Goal: Task Accomplishment & Management: Manage account settings

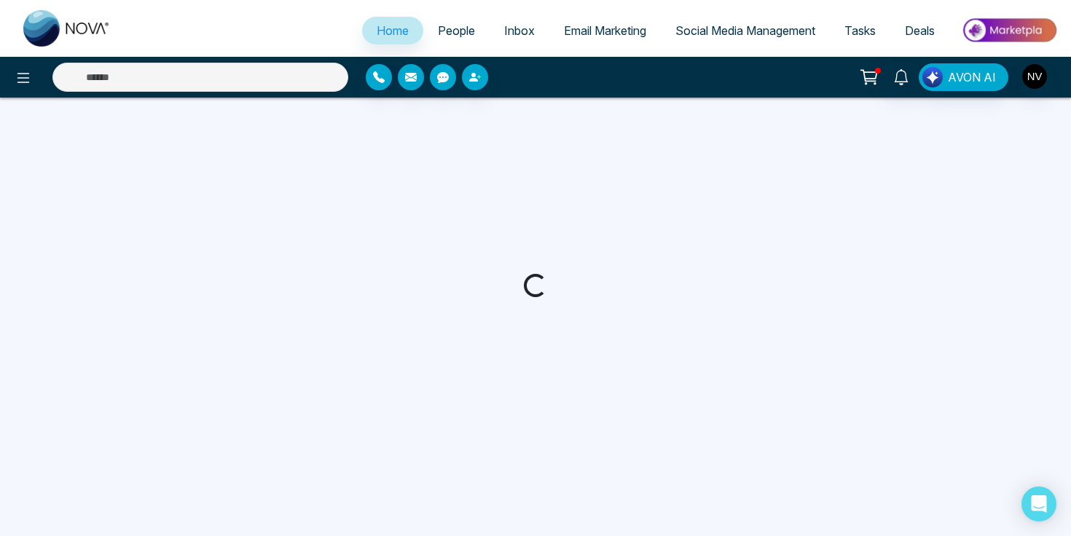
select select "*"
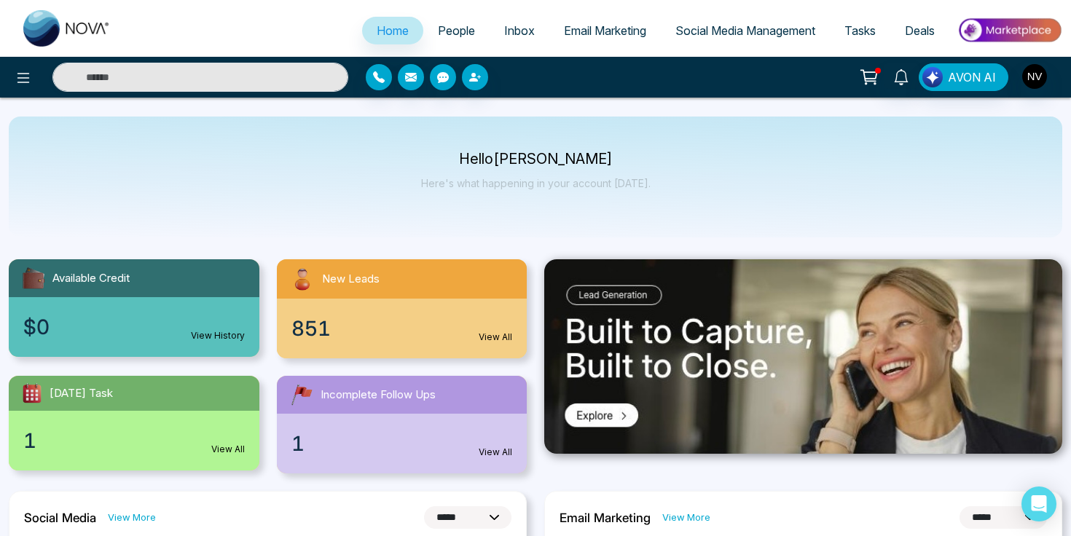
click at [585, 20] on link "Email Marketing" at bounding box center [606, 31] width 112 height 28
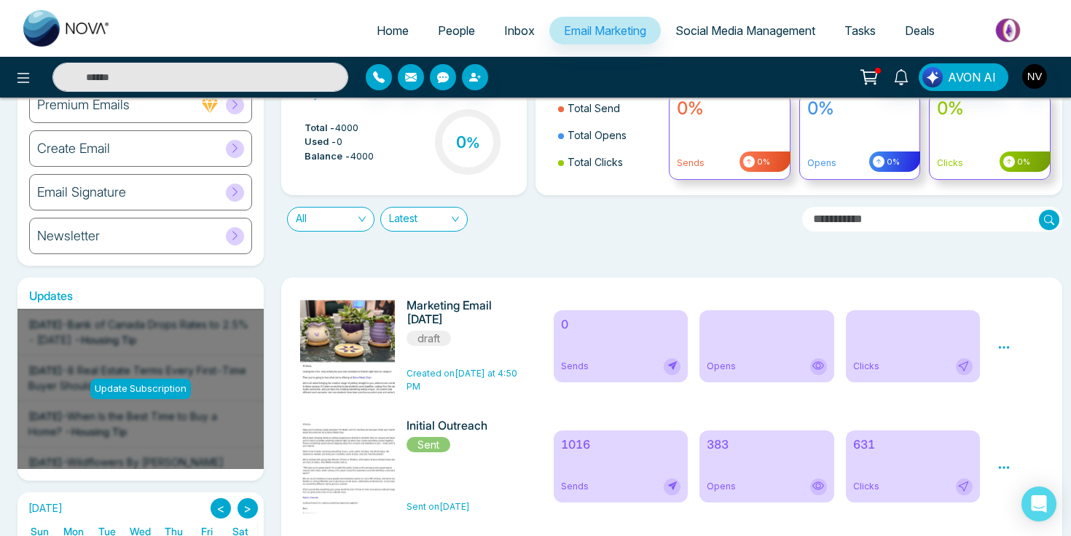
scroll to position [66, 0]
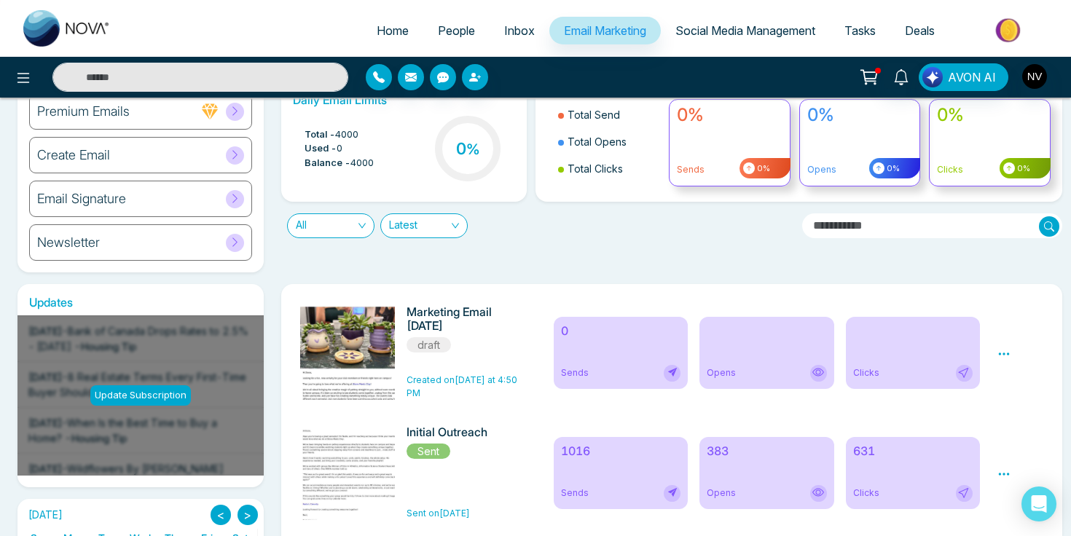
click at [491, 340] on div "Marketing Email 9-16-25 draft" at bounding box center [466, 329] width 118 height 48
click at [448, 386] on span "Created on Yesterday at 4:50 PM" at bounding box center [462, 387] width 111 height 24
click at [1006, 354] on icon at bounding box center [1004, 354] width 13 height 13
click at [1029, 375] on span "Preview" at bounding box center [1028, 375] width 39 height 12
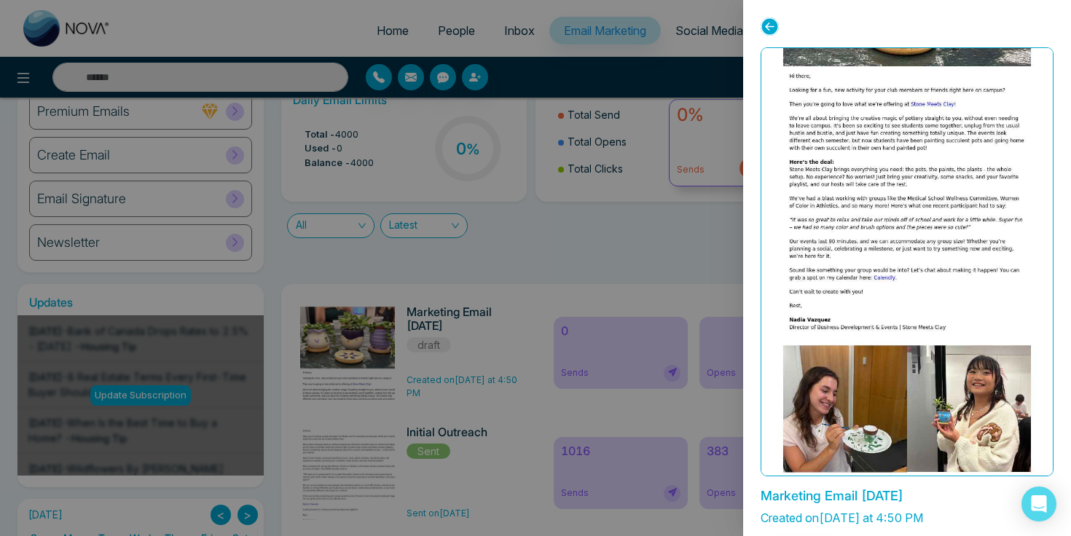
scroll to position [45, 0]
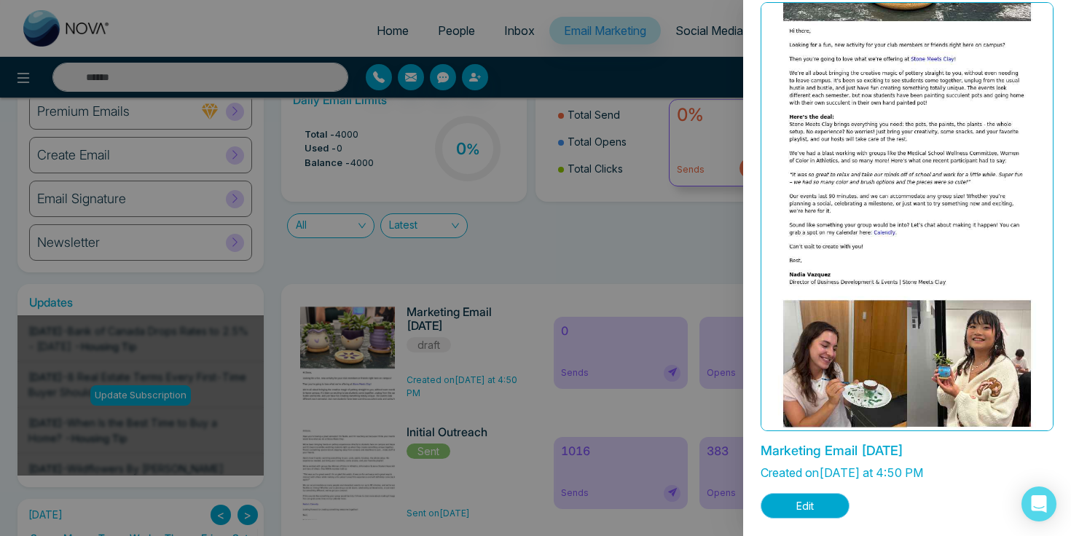
click at [801, 500] on button "Edit" at bounding box center [805, 506] width 89 height 26
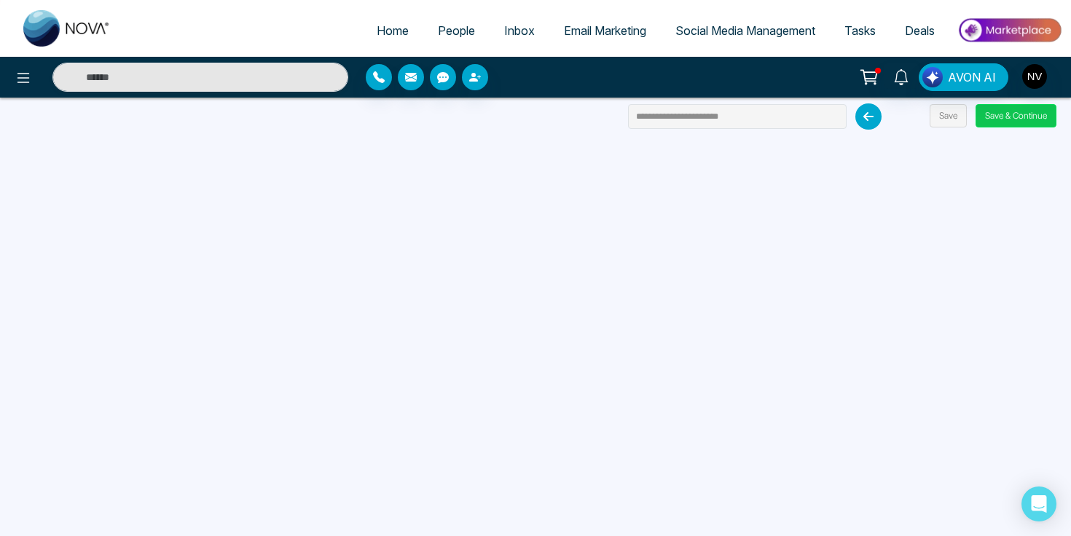
click at [1013, 114] on button "Save & Continue" at bounding box center [1016, 115] width 81 height 23
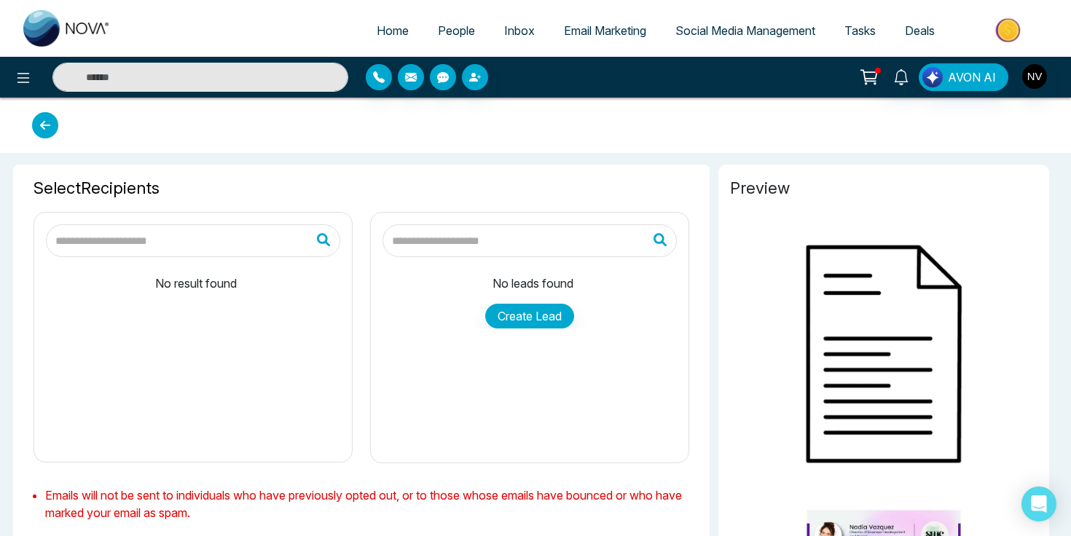
type input "**********"
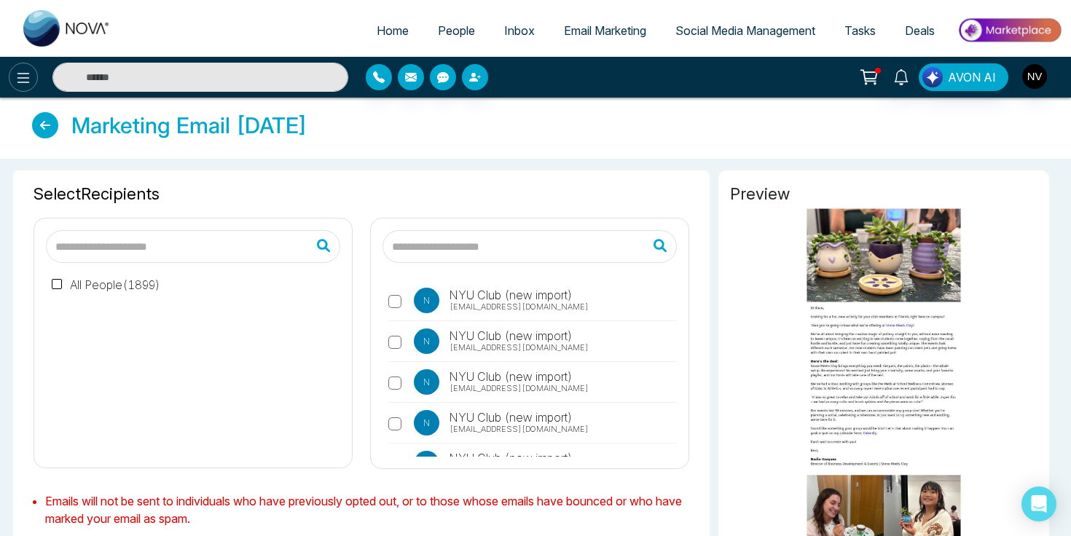
click at [12, 75] on button at bounding box center [23, 77] width 29 height 29
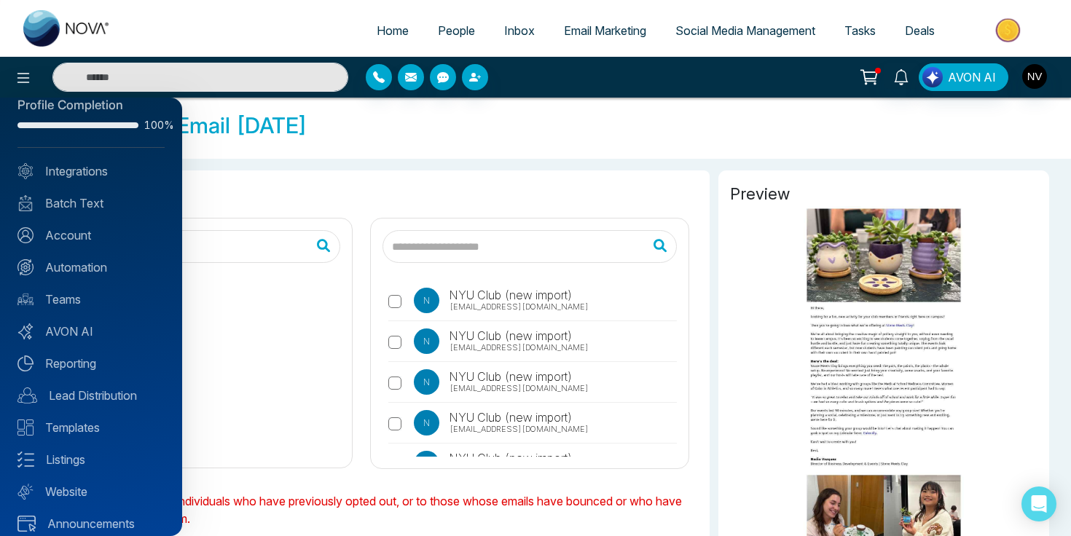
scroll to position [36, 0]
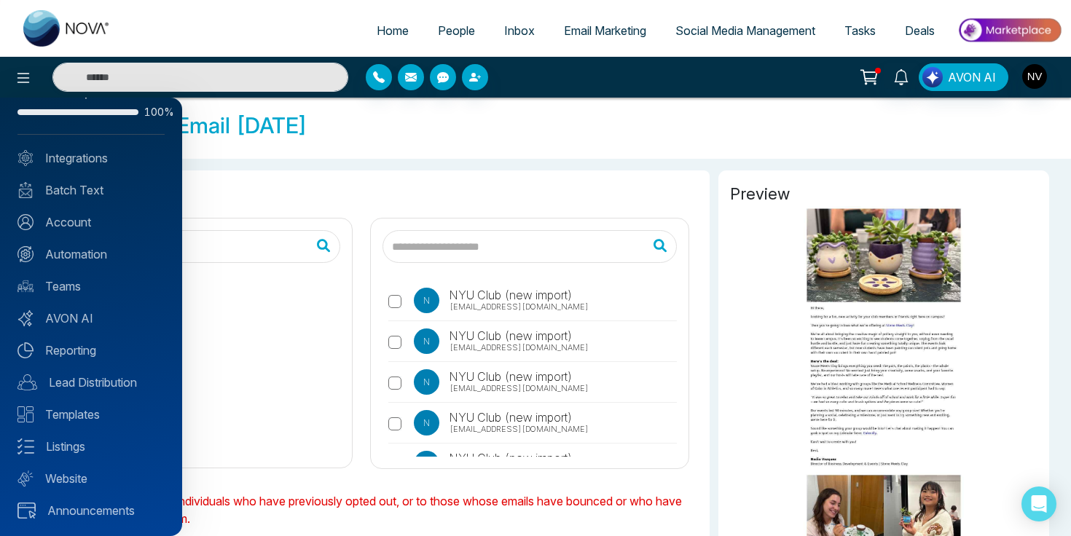
click at [55, 167] on div "Profile Completion 100% Integrations Batch Text Account Automation Teams AVON A…" at bounding box center [91, 317] width 182 height 439
click at [63, 156] on link "Integrations" at bounding box center [90, 157] width 147 height 17
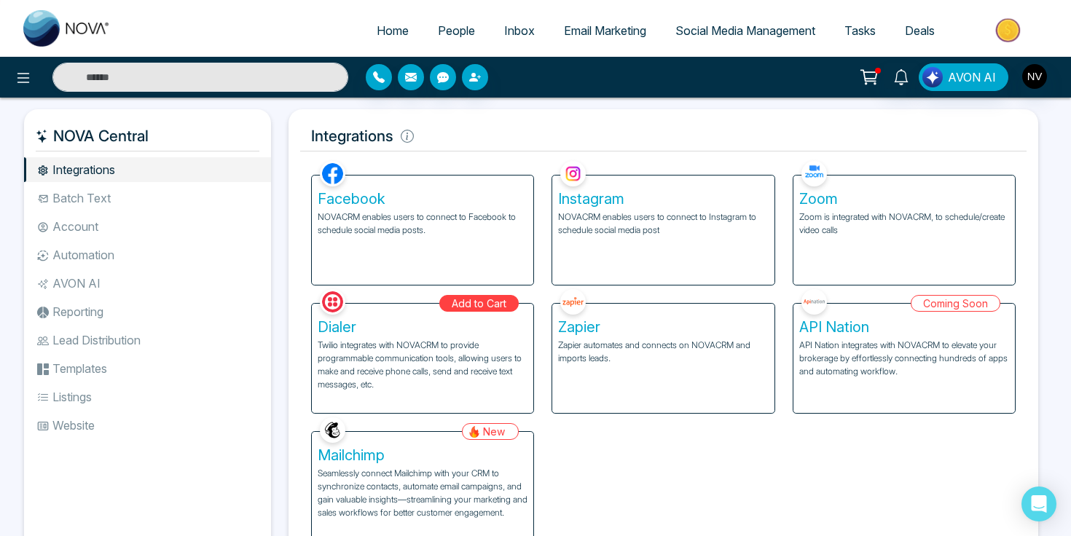
click at [102, 196] on li "Batch Text" at bounding box center [147, 198] width 247 height 25
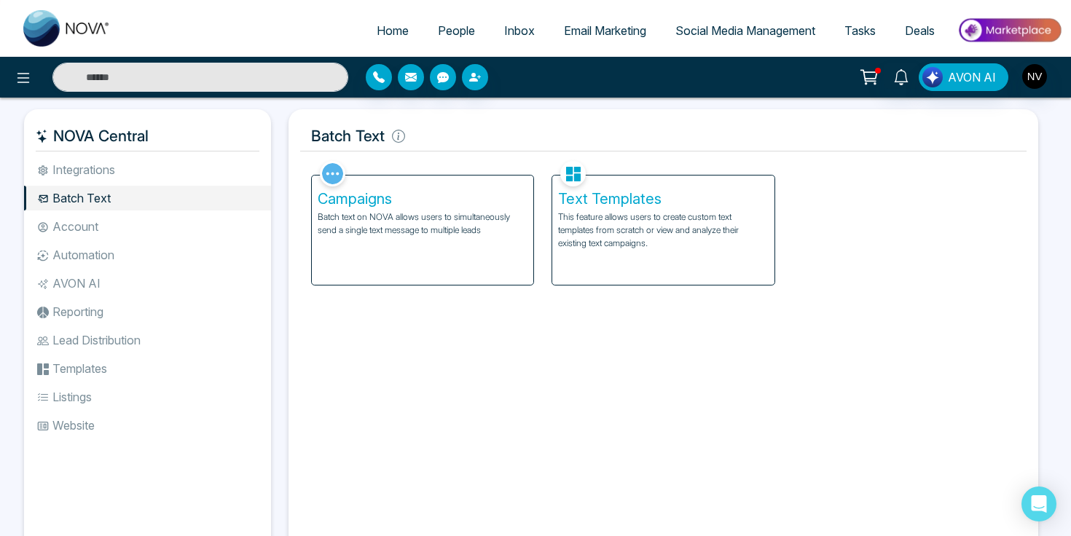
click at [101, 229] on li "Account" at bounding box center [147, 226] width 247 height 25
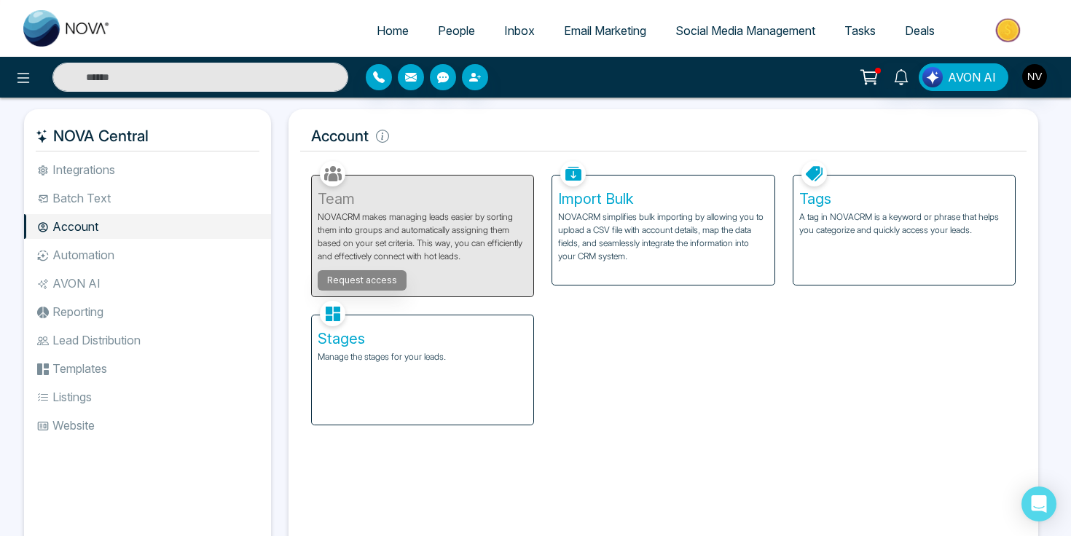
click at [101, 257] on li "Automation" at bounding box center [147, 255] width 247 height 25
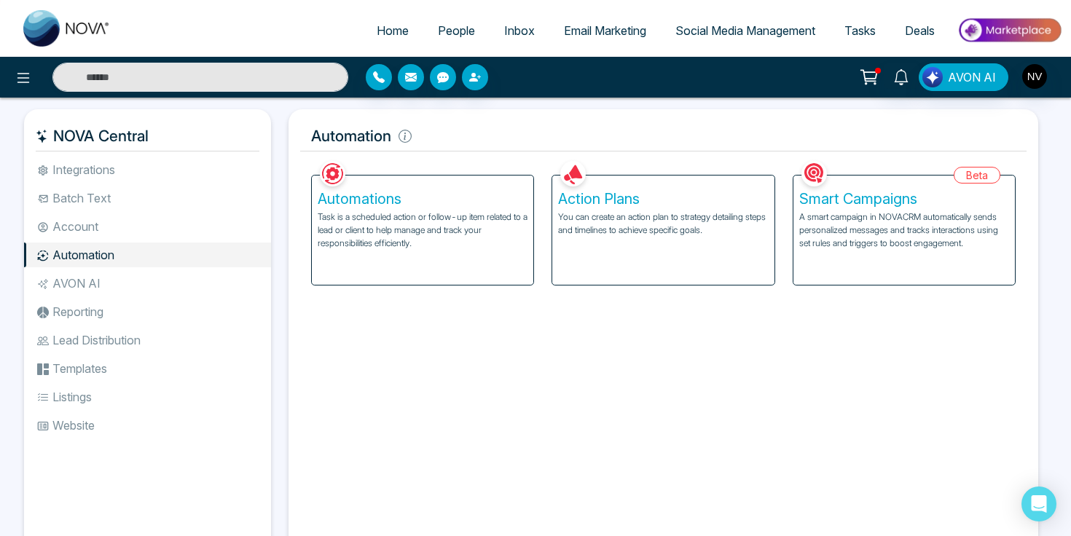
click at [96, 294] on li "AVON AI" at bounding box center [147, 283] width 247 height 25
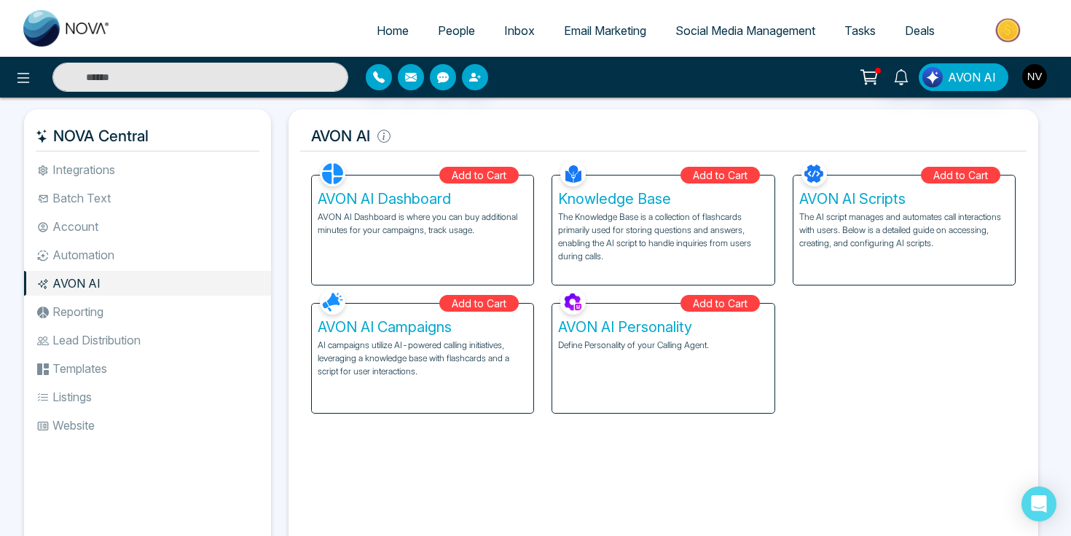
click at [97, 316] on li "Reporting" at bounding box center [147, 312] width 247 height 25
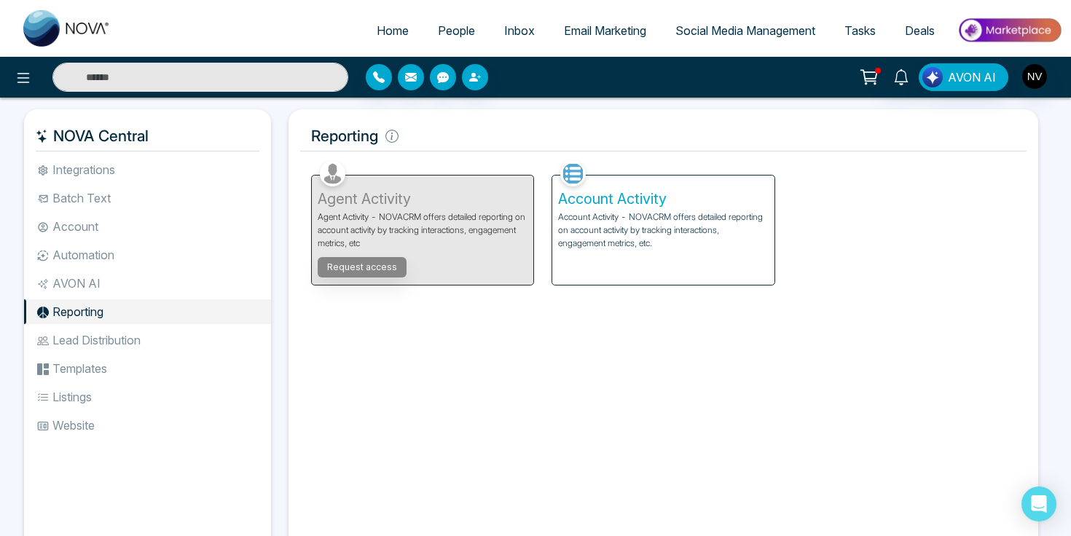
click at [93, 343] on li "Lead Distribution" at bounding box center [147, 340] width 247 height 25
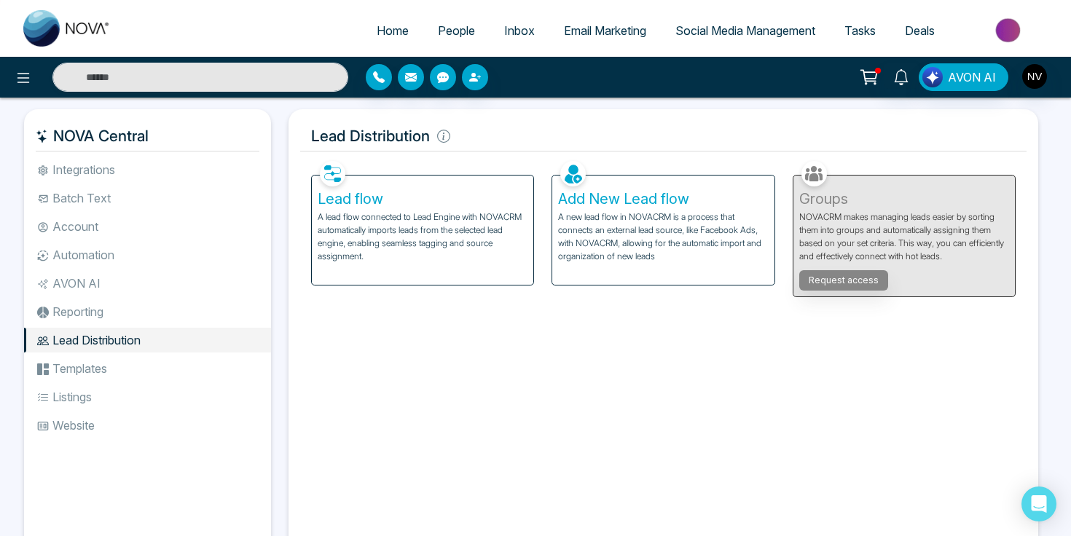
click at [94, 378] on li "Templates" at bounding box center [147, 368] width 247 height 25
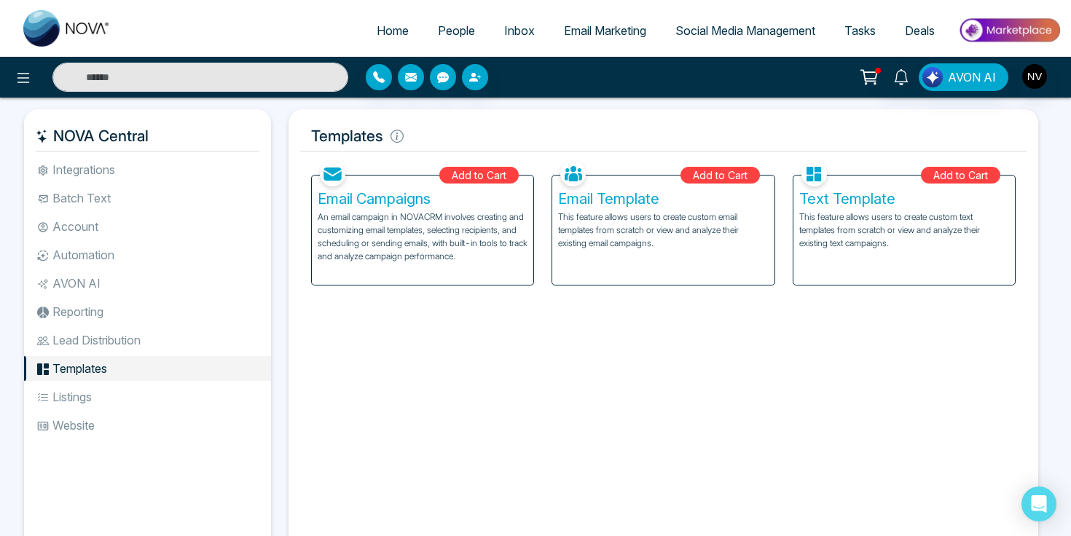
click at [94, 396] on li "Listings" at bounding box center [147, 397] width 247 height 25
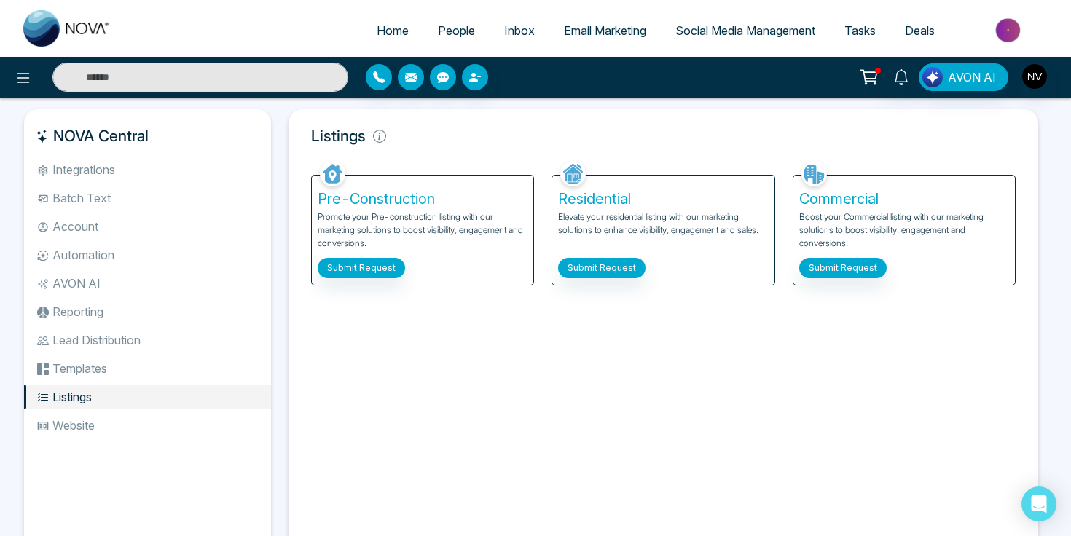
click at [92, 426] on li "Website" at bounding box center [147, 425] width 247 height 25
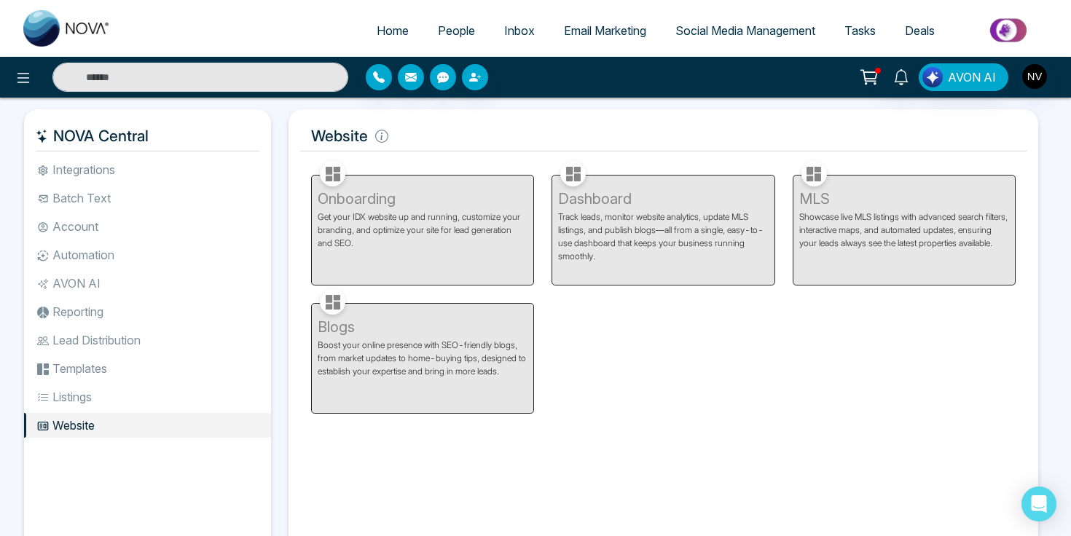
click at [448, 31] on span "People" at bounding box center [456, 30] width 37 height 15
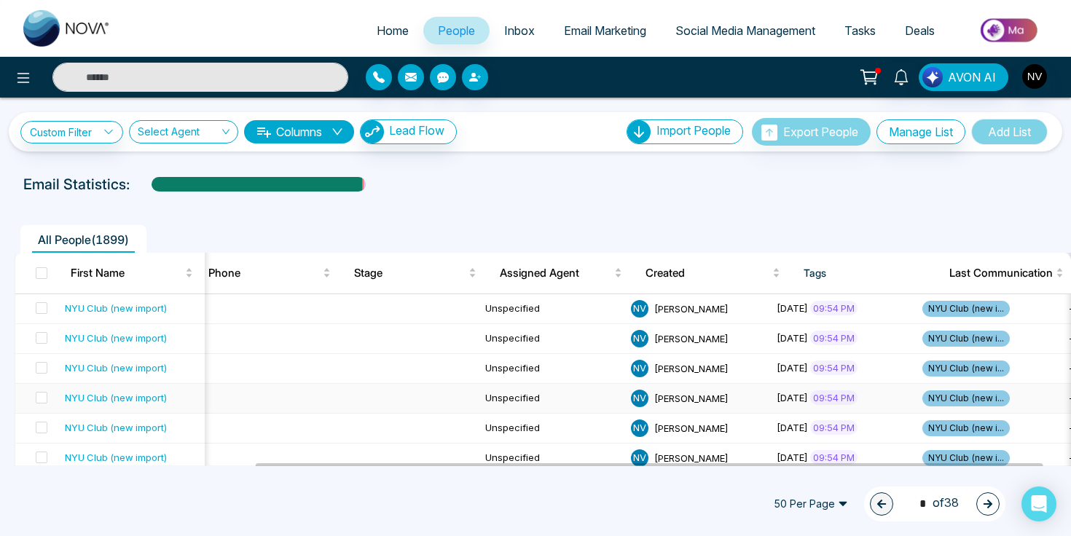
scroll to position [0, 359]
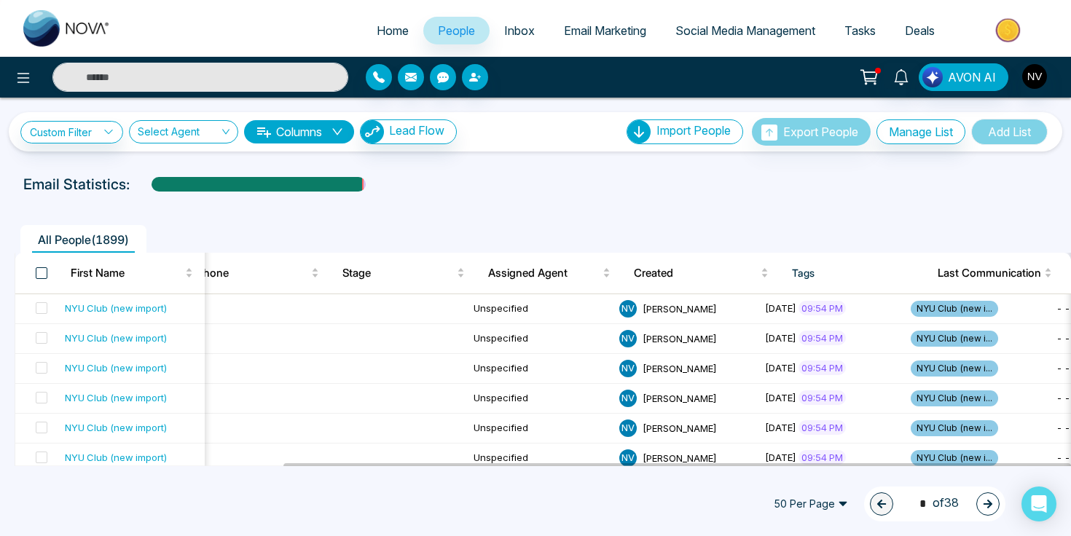
click at [44, 275] on span at bounding box center [42, 273] width 12 height 12
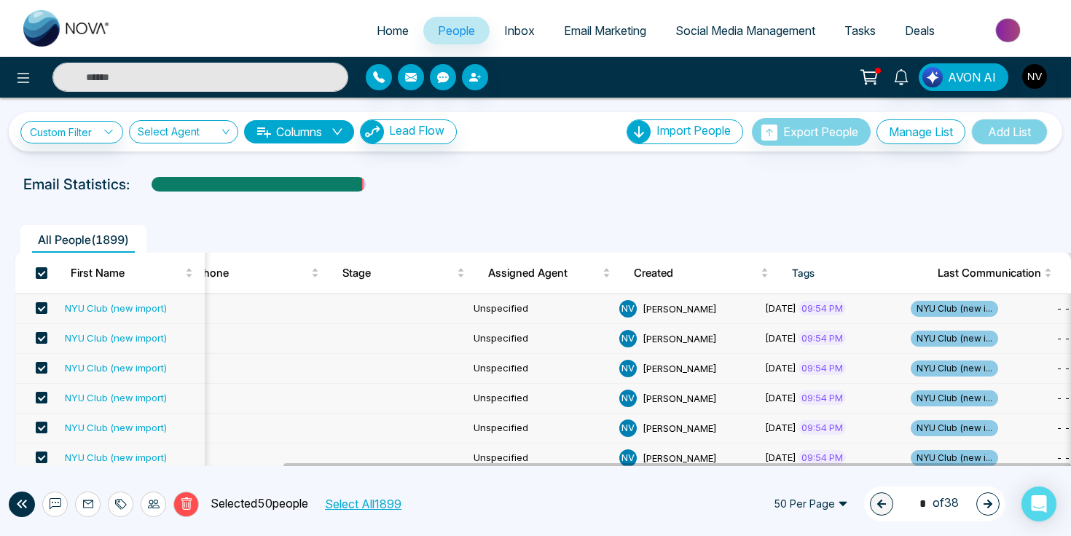
click at [844, 506] on span "50 Per Page" at bounding box center [811, 504] width 95 height 23
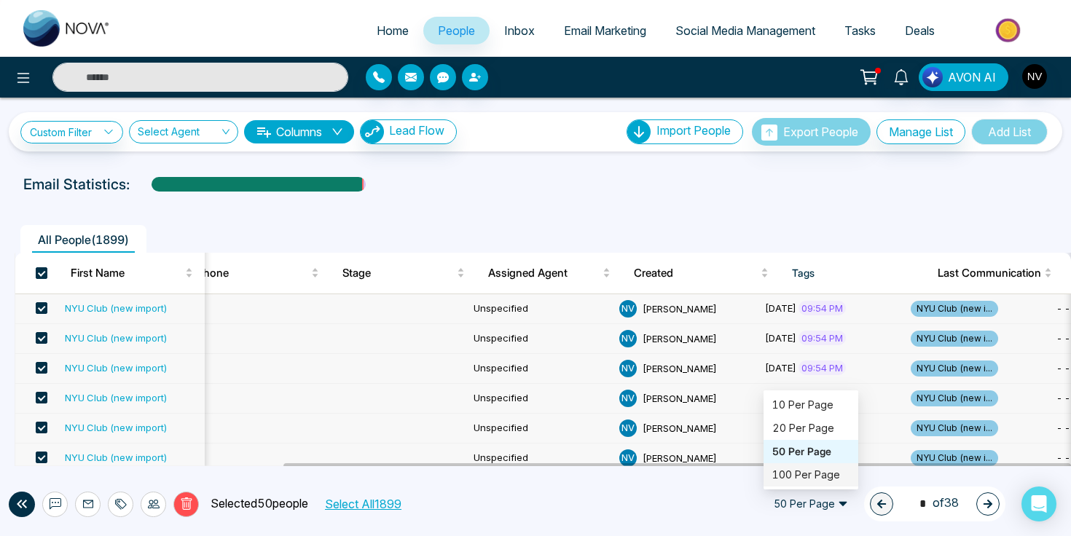
click at [826, 479] on div "100 Per Page" at bounding box center [811, 475] width 77 height 16
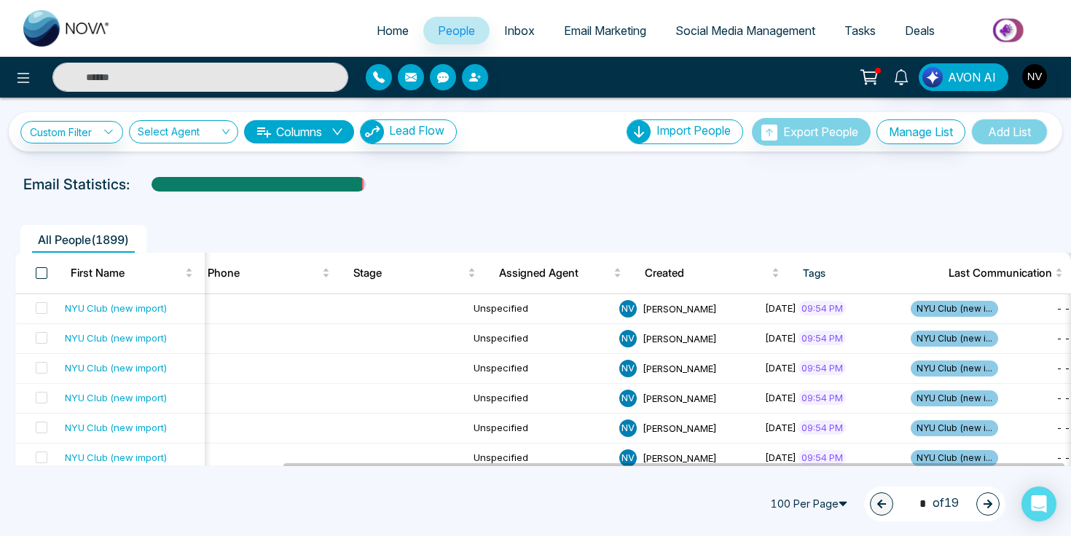
click at [41, 269] on span at bounding box center [42, 273] width 12 height 12
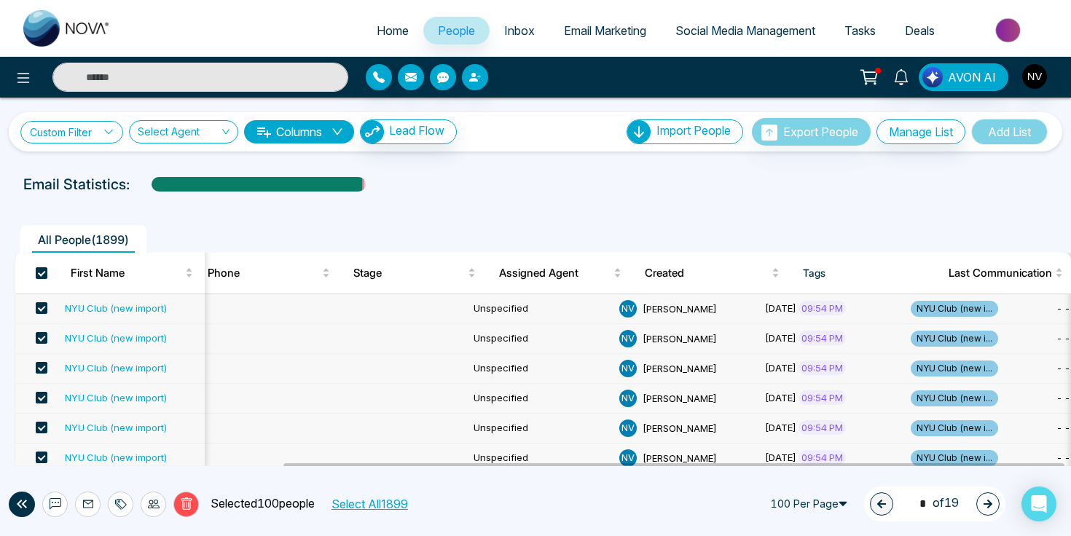
click at [102, 136] on link "Custom Filter" at bounding box center [71, 132] width 103 height 23
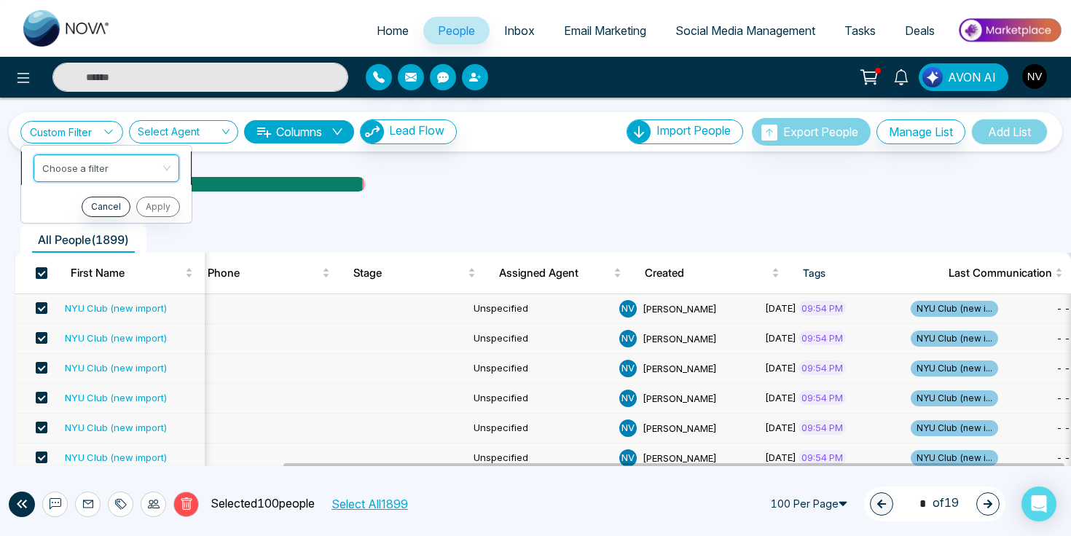
click at [112, 165] on input "search" at bounding box center [101, 166] width 118 height 22
click at [157, 168] on input "search" at bounding box center [101, 166] width 118 height 22
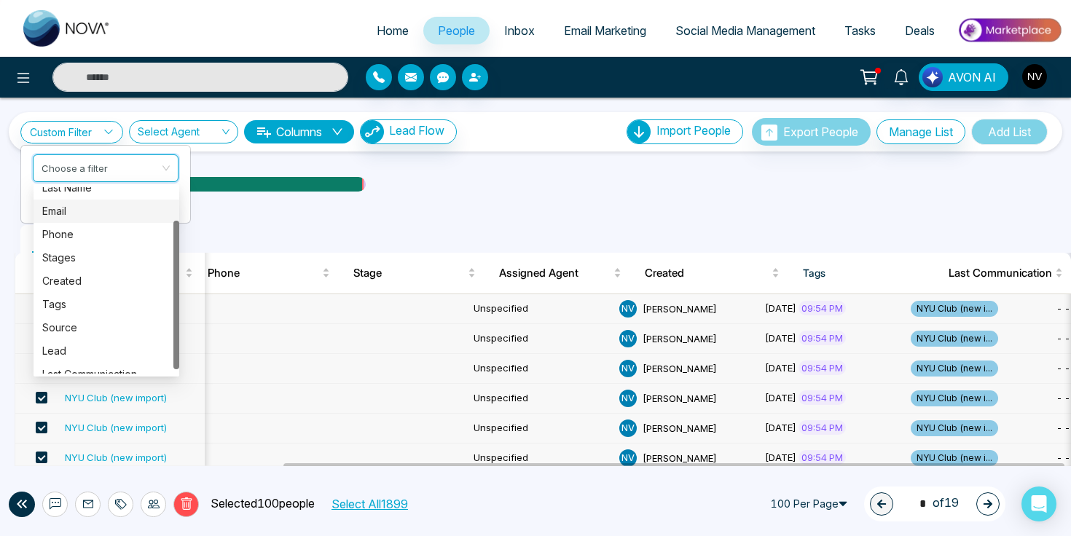
scroll to position [45, 0]
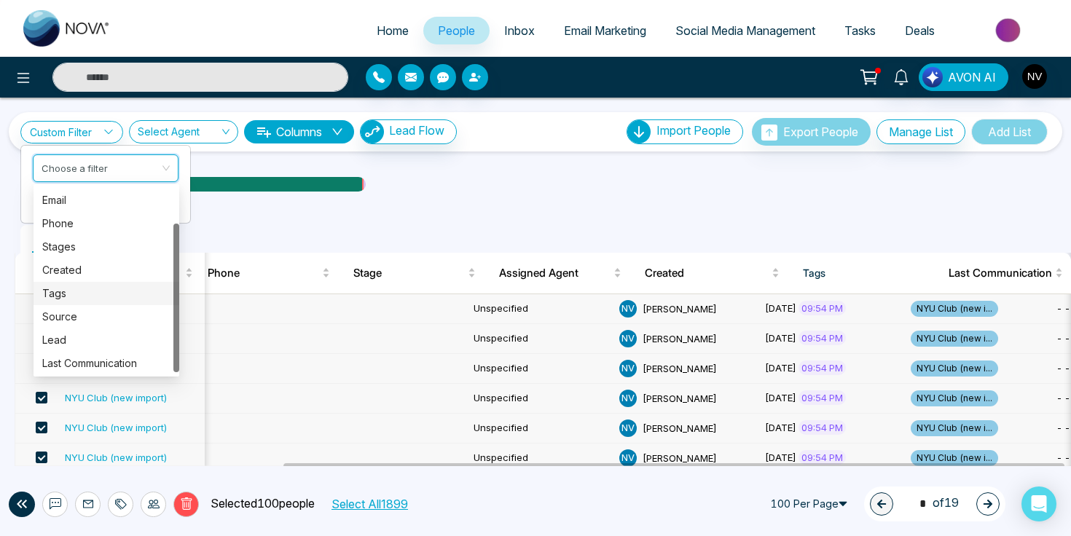
click at [79, 291] on div "Tags" at bounding box center [106, 294] width 128 height 16
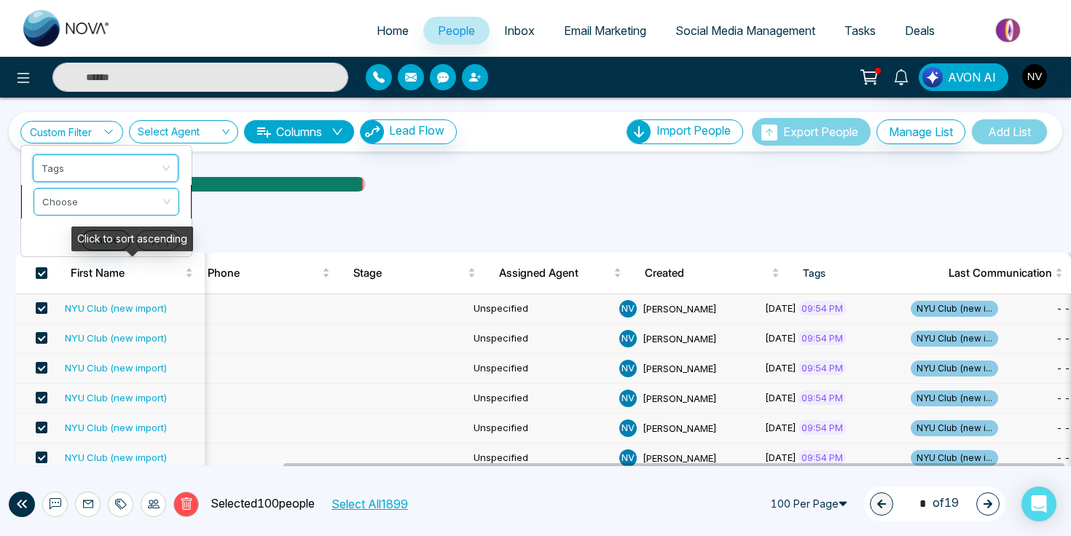
click at [104, 211] on span at bounding box center [101, 202] width 118 height 26
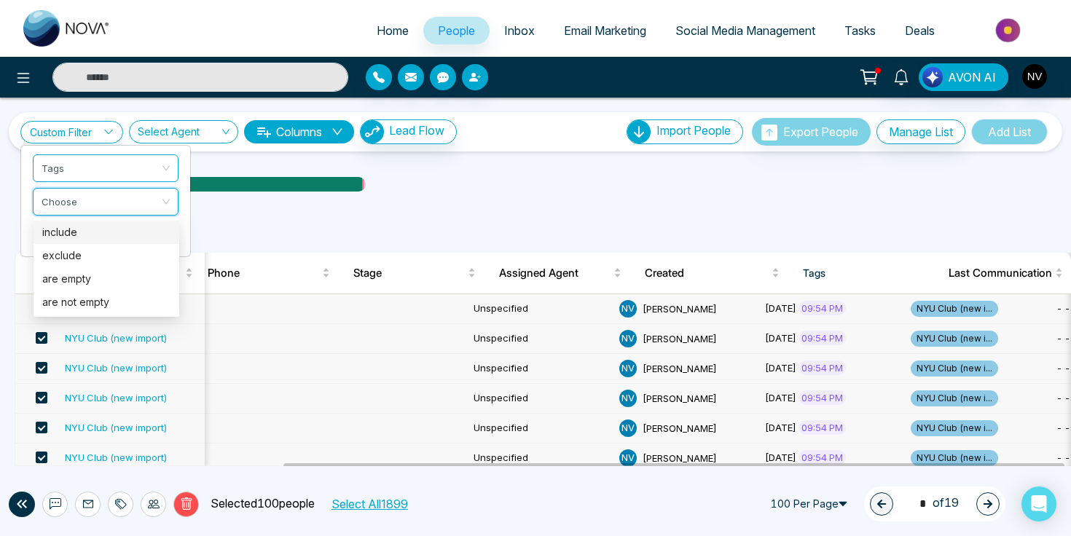
click at [101, 233] on div "include" at bounding box center [106, 232] width 128 height 16
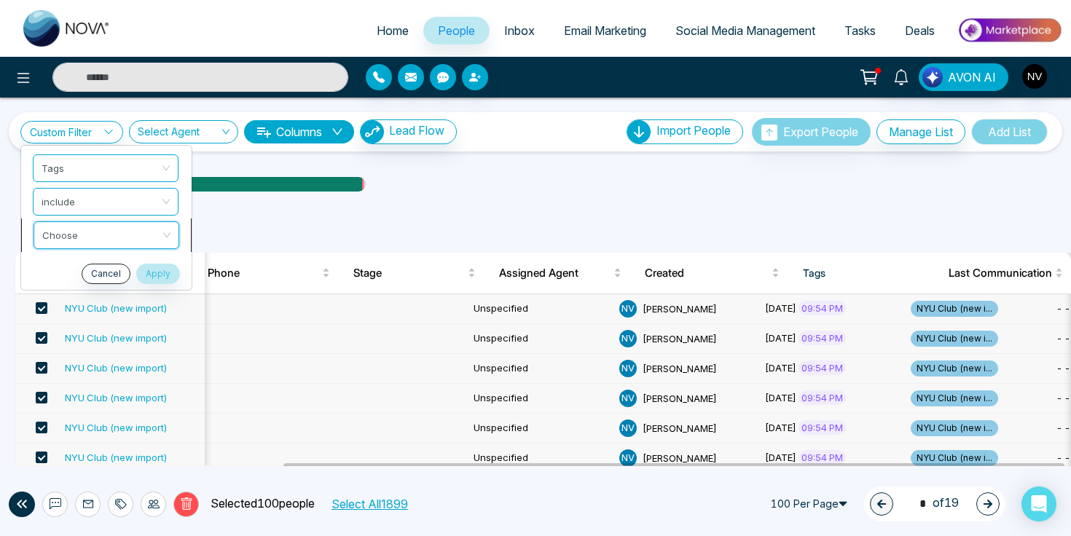
click at [125, 234] on input "search" at bounding box center [101, 233] width 118 height 22
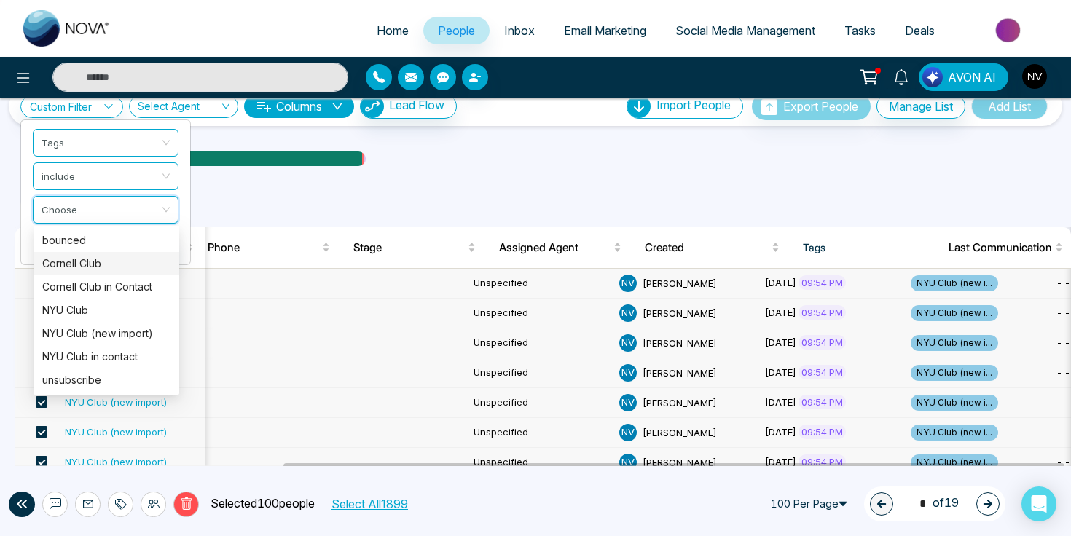
scroll to position [26, 0]
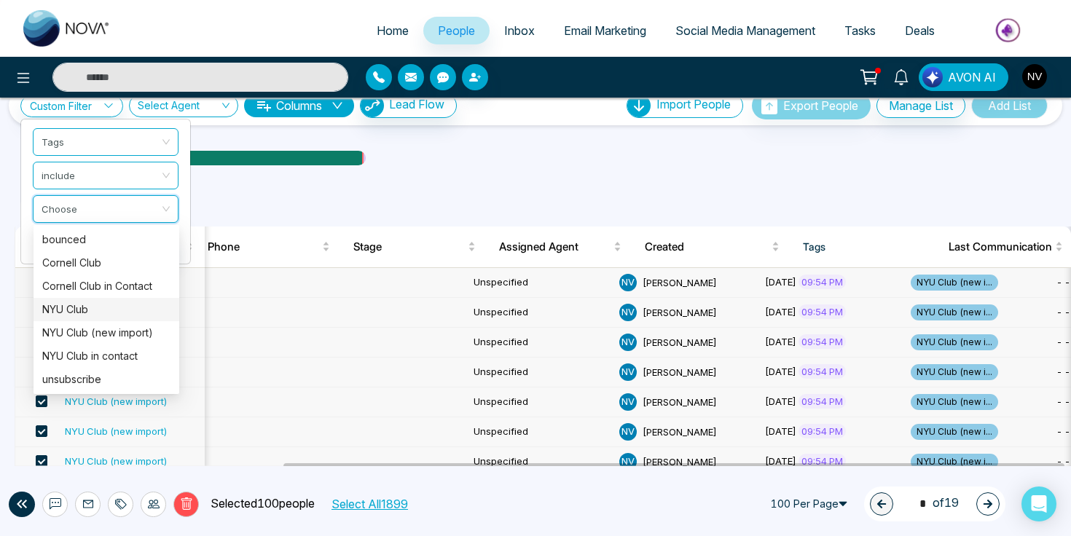
click at [112, 314] on div "NYU Club" at bounding box center [106, 310] width 128 height 16
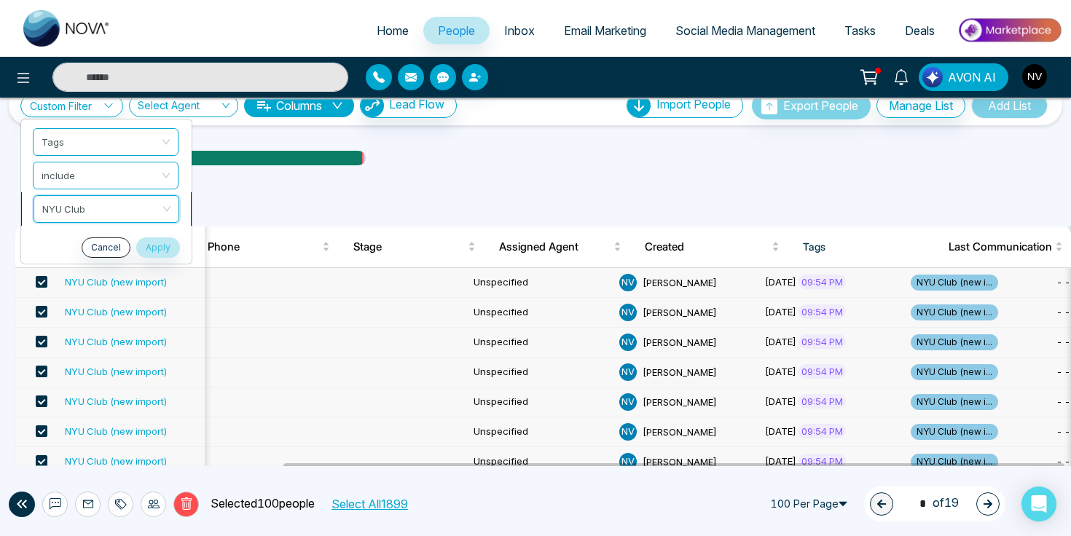
click at [136, 217] on span "NYU Club" at bounding box center [106, 209] width 128 height 26
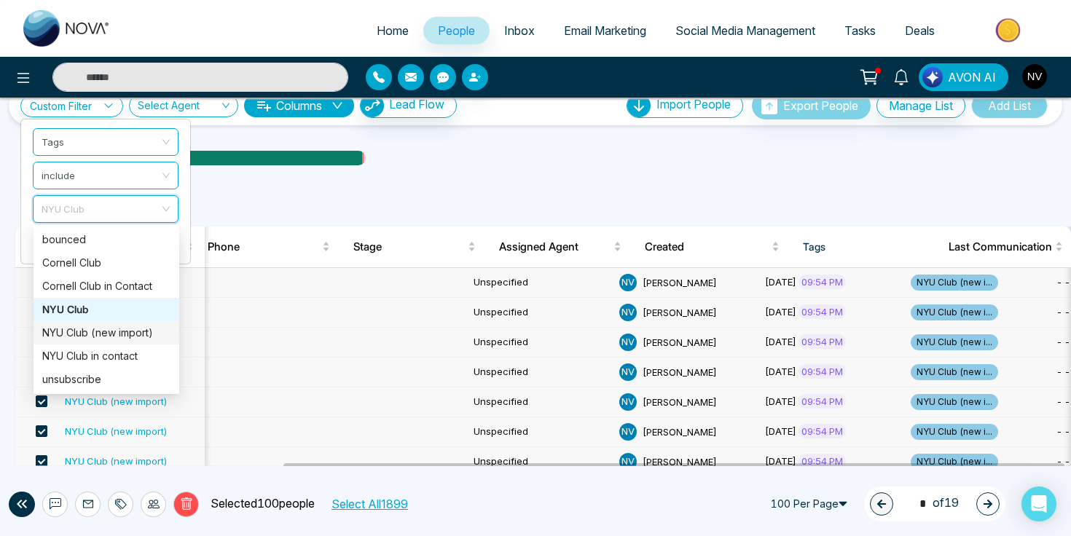
click at [120, 332] on div "NYU Club (new import)" at bounding box center [106, 333] width 128 height 16
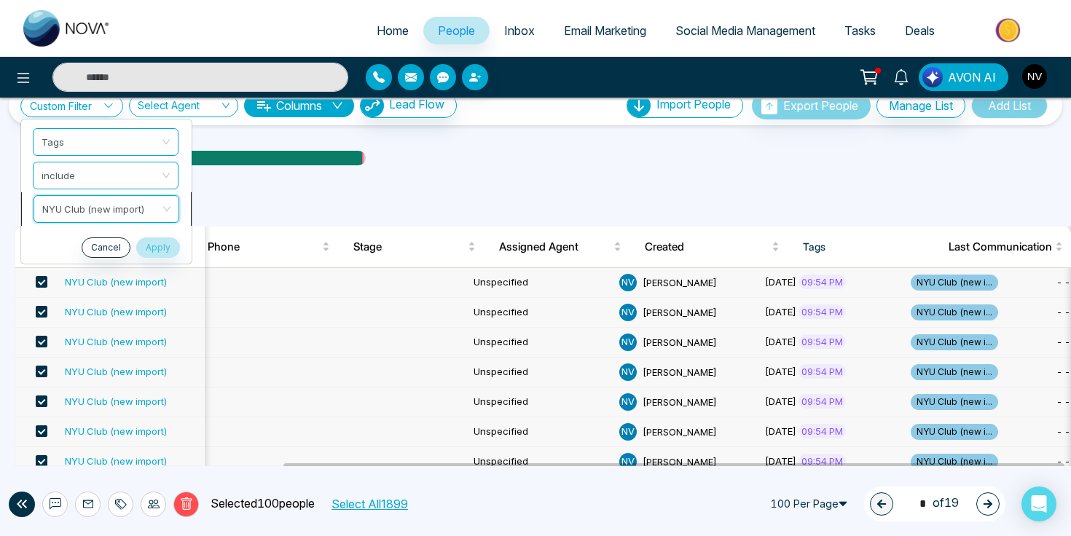
click at [114, 211] on span "NYU Club (new import)" at bounding box center [106, 209] width 128 height 26
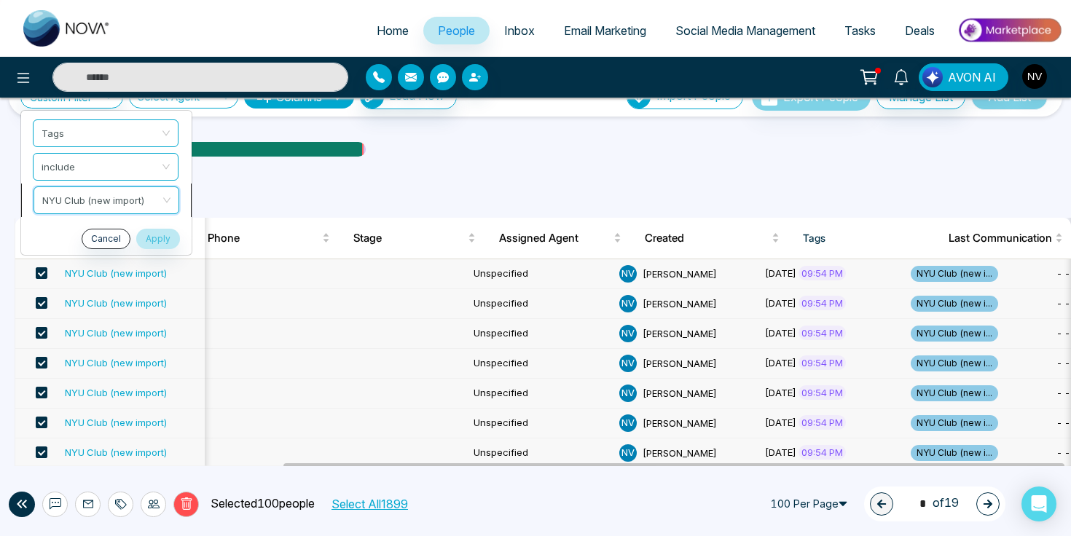
click at [163, 201] on span "NYU Club (new import)" at bounding box center [106, 200] width 128 height 26
click at [349, 183] on div "All People ( 1899 )" at bounding box center [536, 199] width 1060 height 37
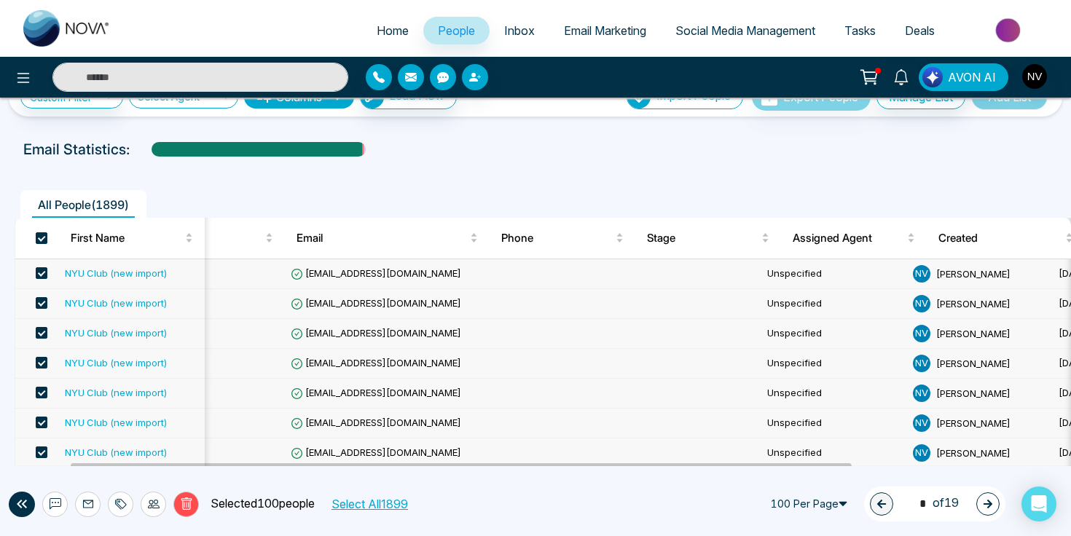
scroll to position [0, 58]
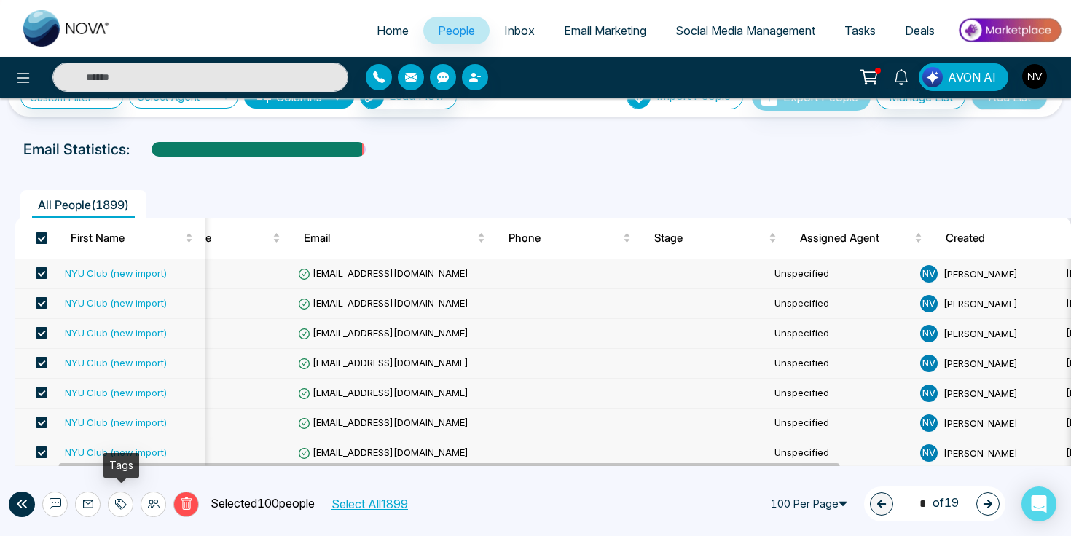
click at [124, 508] on icon at bounding box center [121, 504] width 12 height 12
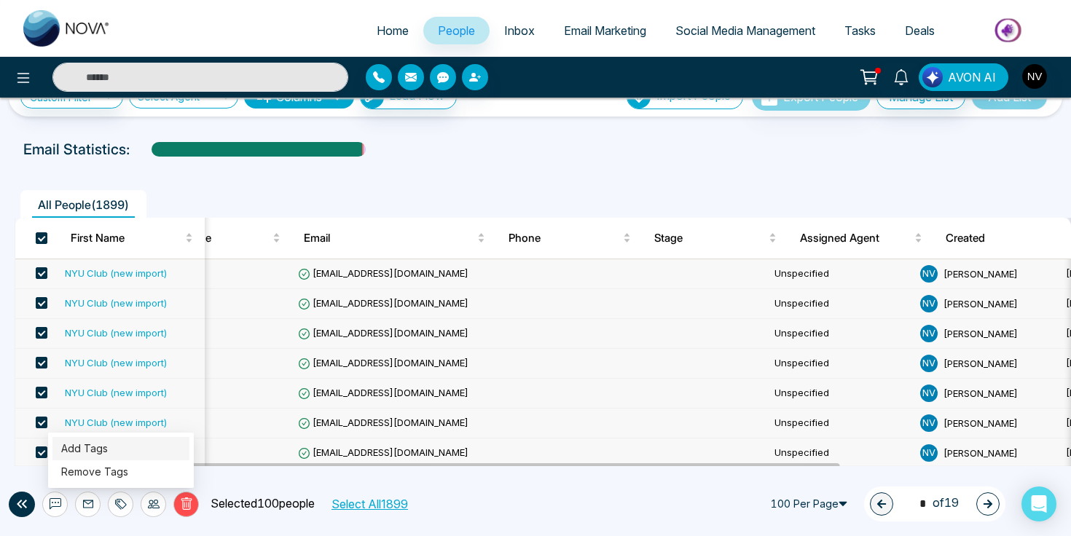
click at [108, 455] on link "Add Tags" at bounding box center [84, 448] width 47 height 12
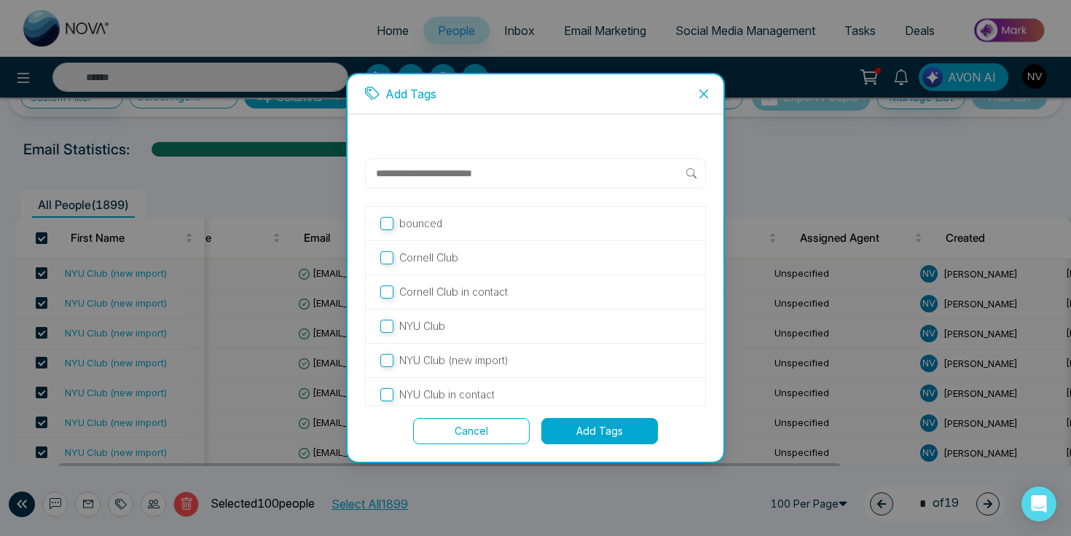
click at [421, 335] on div "NYU Club" at bounding box center [536, 327] width 340 height 34
click at [425, 322] on p "NYU Club" at bounding box center [422, 326] width 46 height 16
click at [594, 434] on button "Add Tags" at bounding box center [599, 431] width 117 height 26
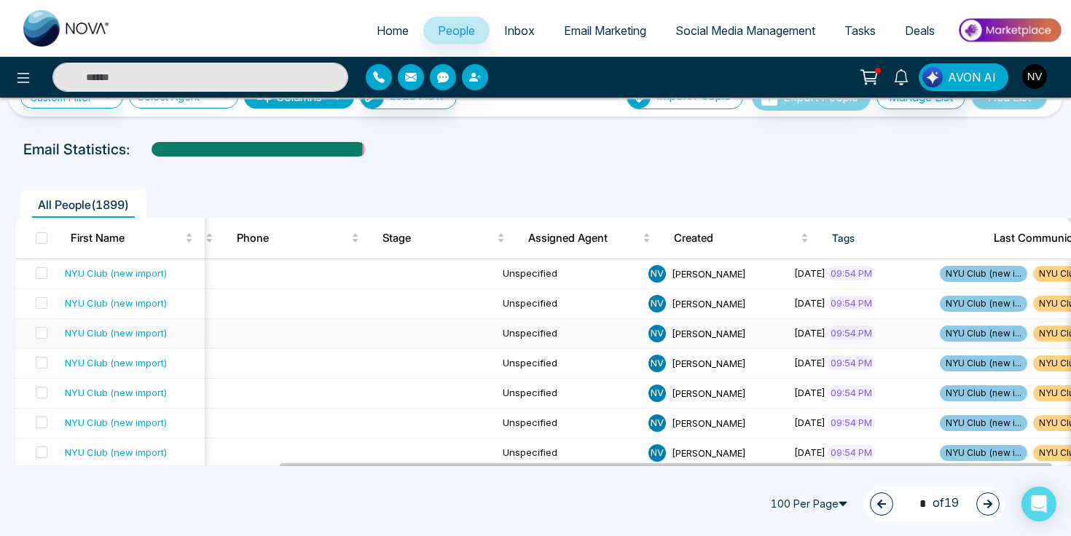
scroll to position [0, 387]
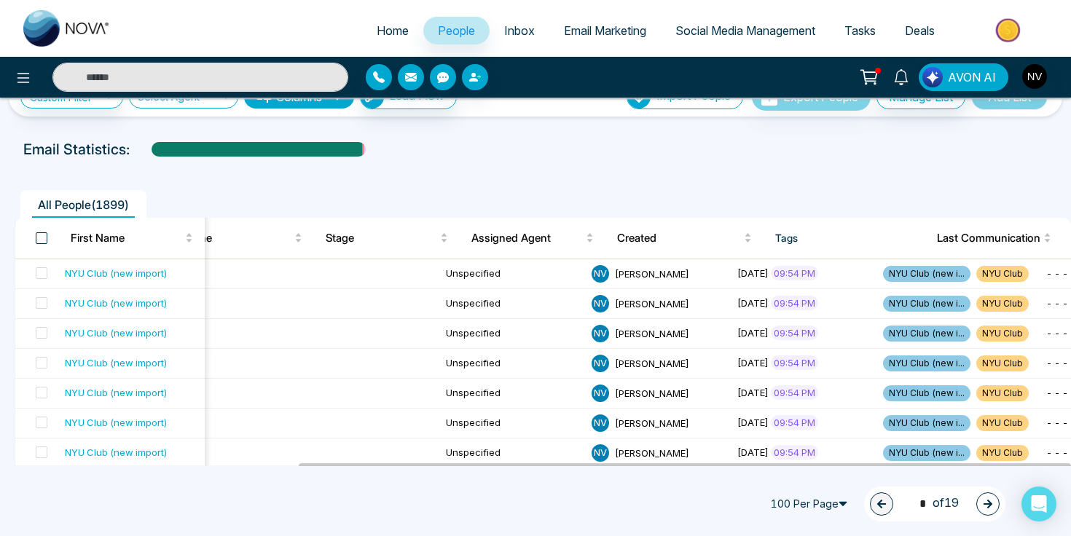
click at [41, 232] on span at bounding box center [42, 238] width 12 height 12
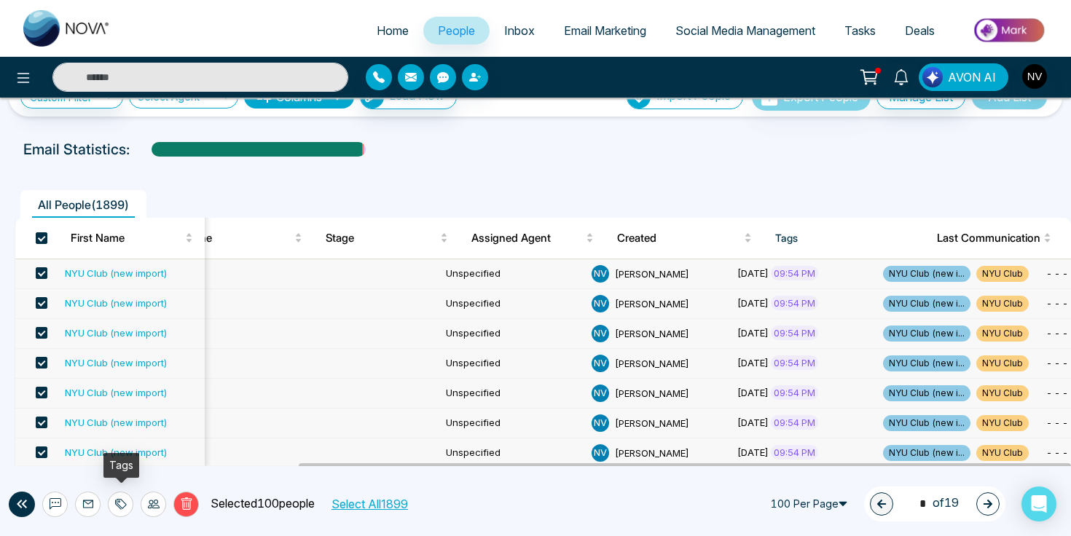
click at [127, 504] on div at bounding box center [121, 505] width 26 height 26
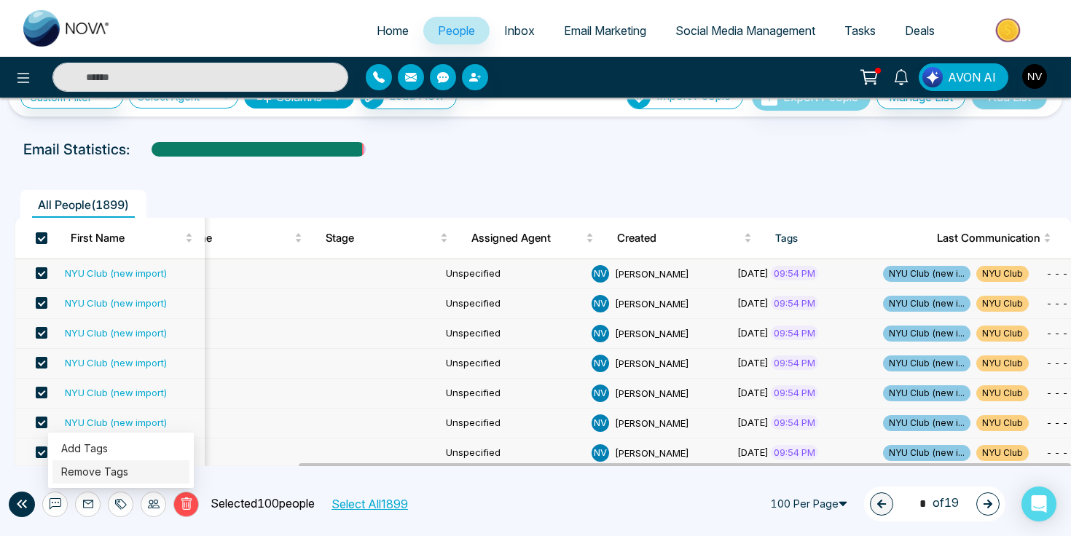
click at [123, 471] on link "Remove Tags" at bounding box center [94, 472] width 67 height 12
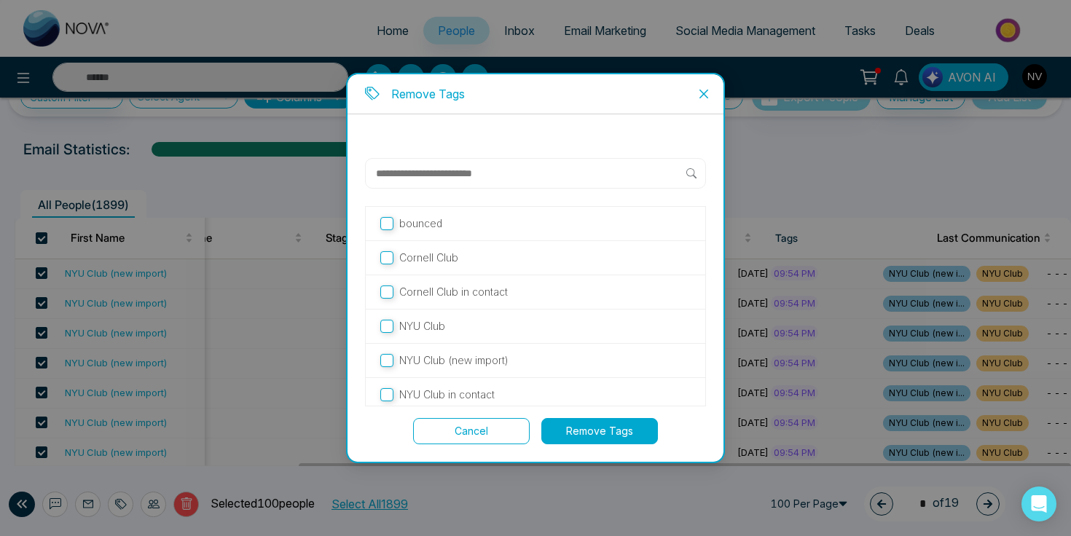
click at [469, 359] on p "NYU Club (new import)" at bounding box center [453, 361] width 109 height 16
click at [573, 422] on button "Remove Tags" at bounding box center [599, 431] width 117 height 26
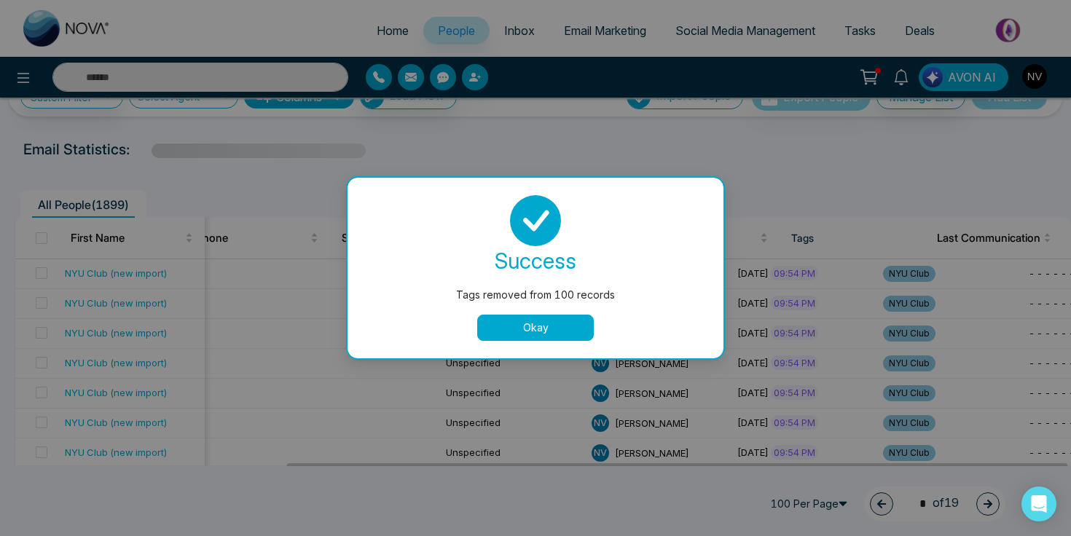
scroll to position [0, 371]
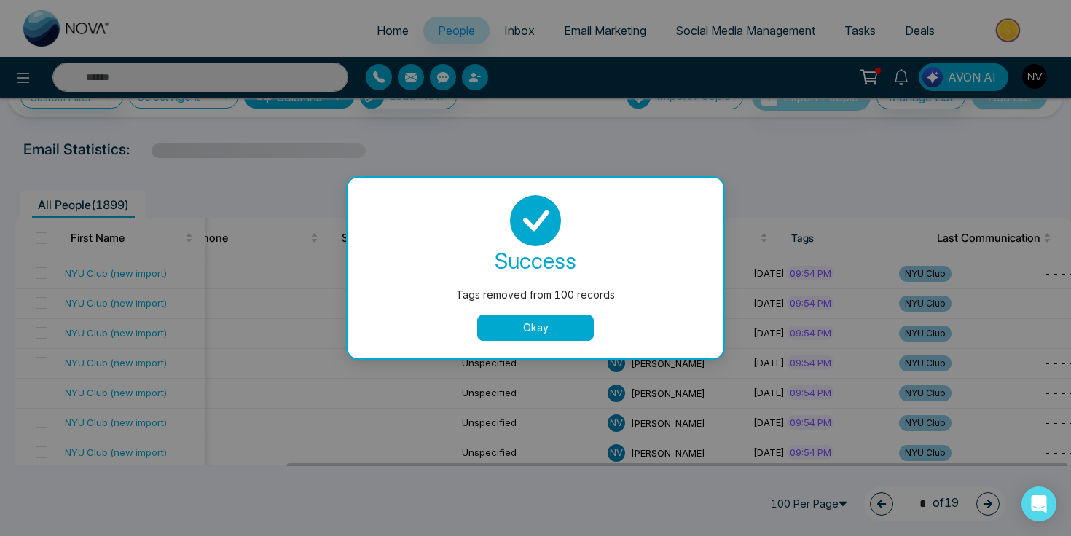
click at [531, 324] on button "Okay" at bounding box center [535, 328] width 117 height 26
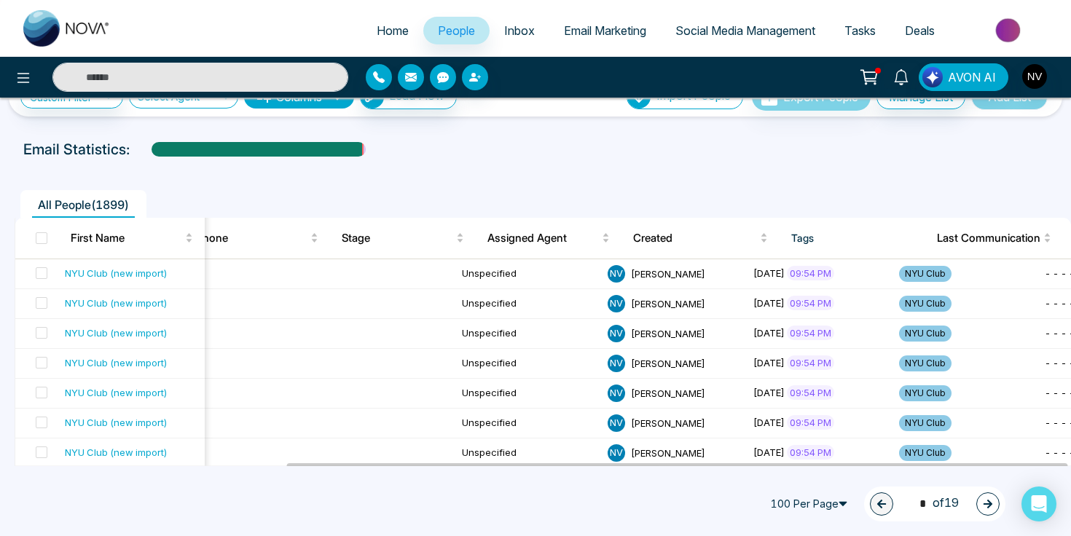
click at [989, 499] on icon "button" at bounding box center [988, 504] width 10 height 10
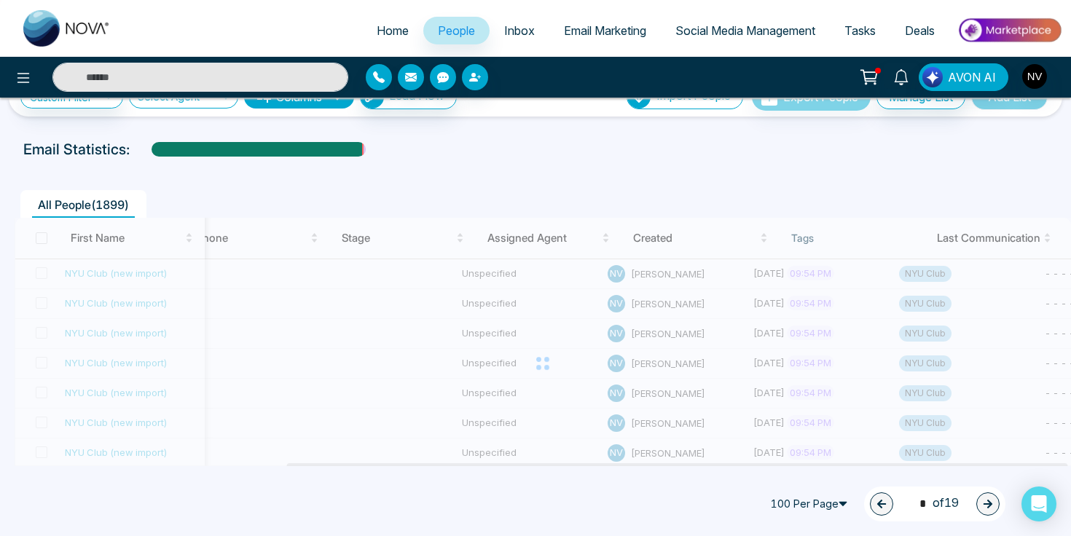
type input "*"
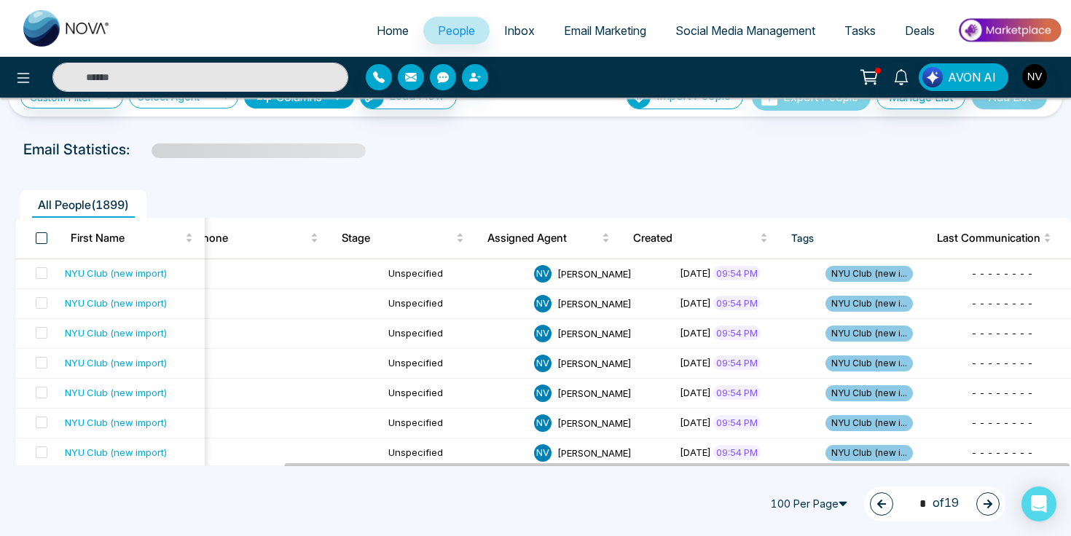
scroll to position [0, 364]
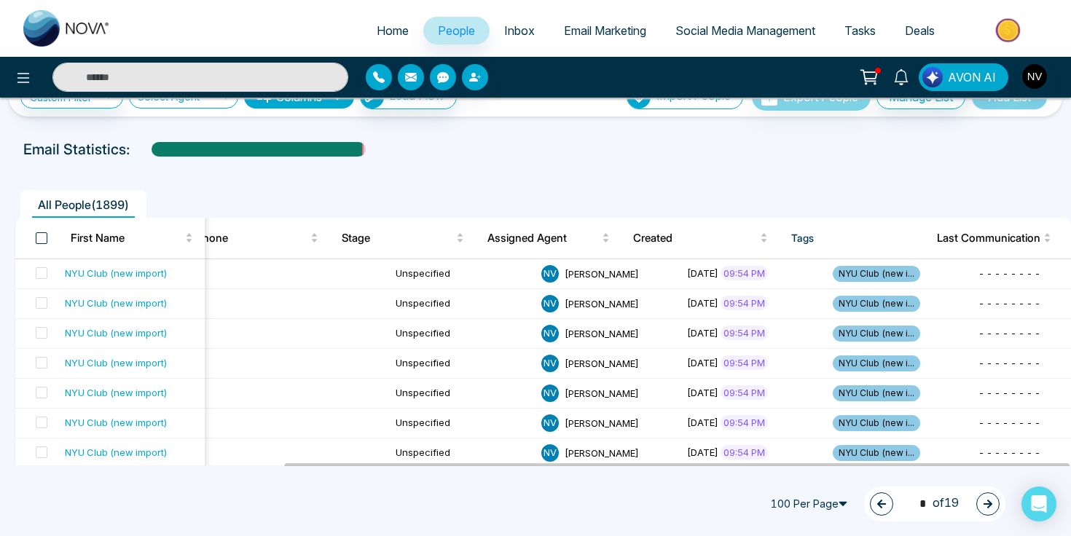
click at [42, 238] on span at bounding box center [42, 238] width 12 height 12
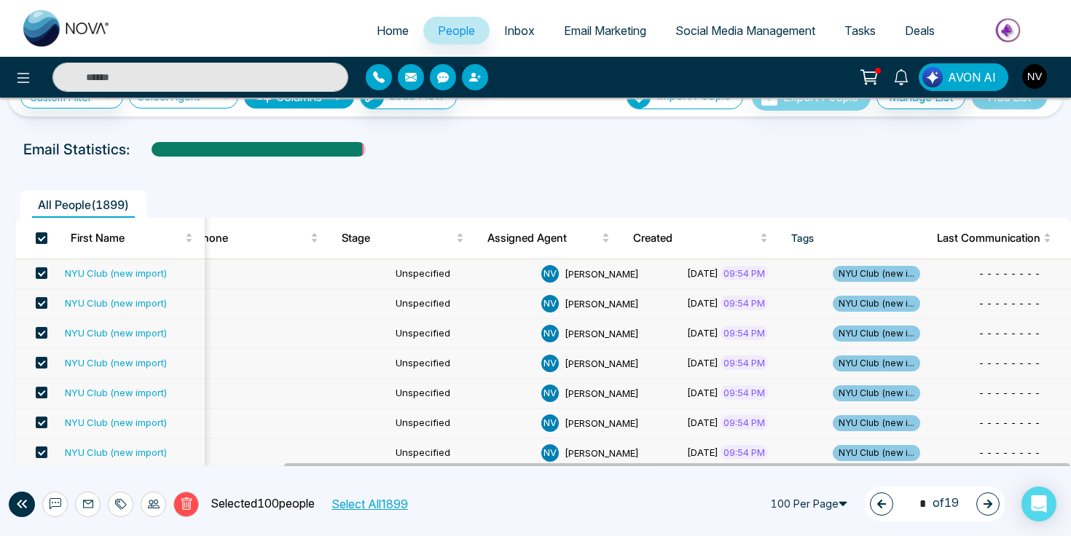
click at [117, 501] on icon at bounding box center [118, 505] width 7 height 10
click at [108, 451] on link "Add Tags" at bounding box center [84, 448] width 47 height 12
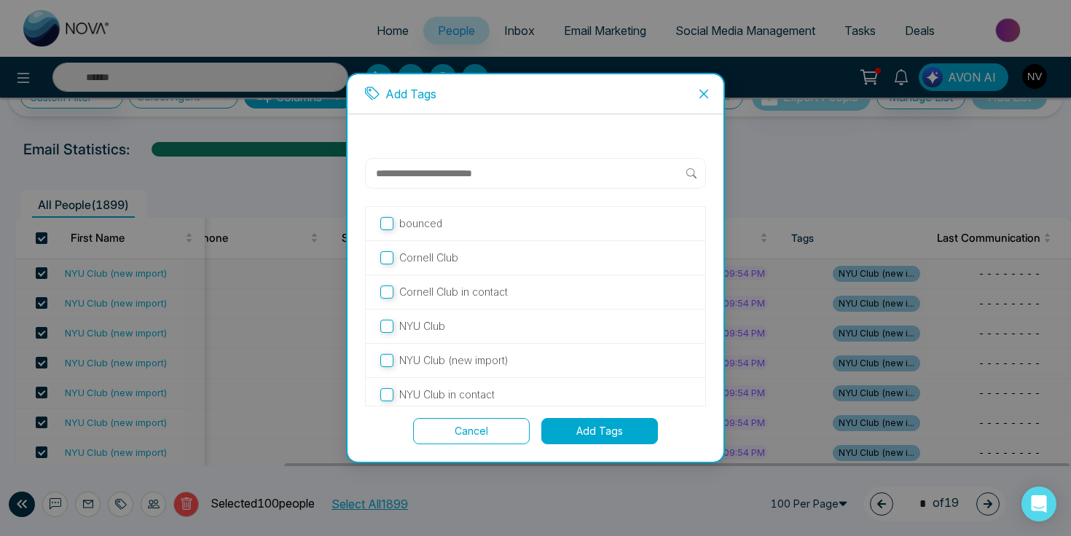
click at [434, 326] on p "NYU Club" at bounding box center [422, 326] width 46 height 16
click at [593, 428] on button "Add Tags" at bounding box center [599, 431] width 117 height 26
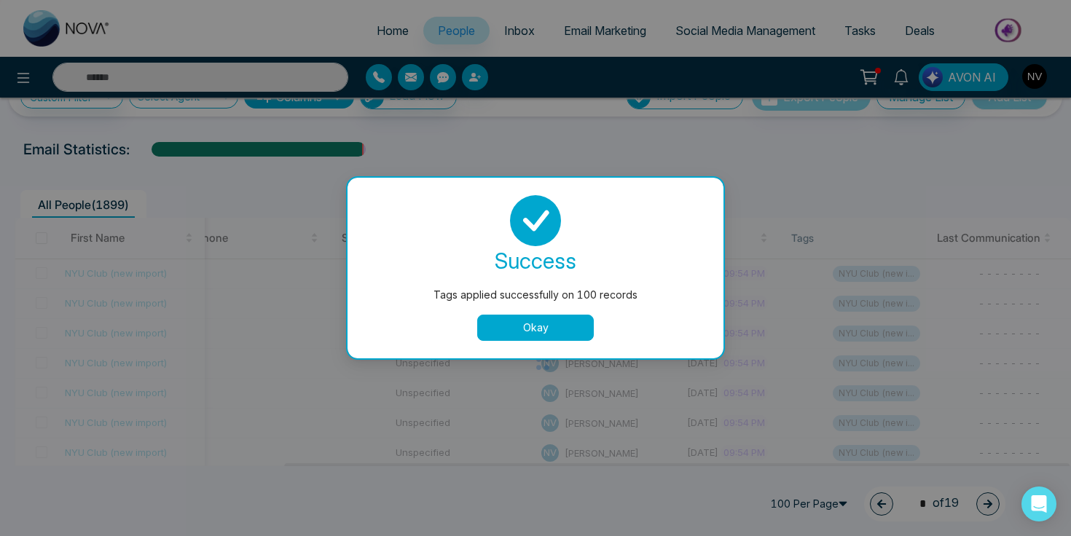
click at [520, 324] on div at bounding box center [543, 364] width 1057 height 292
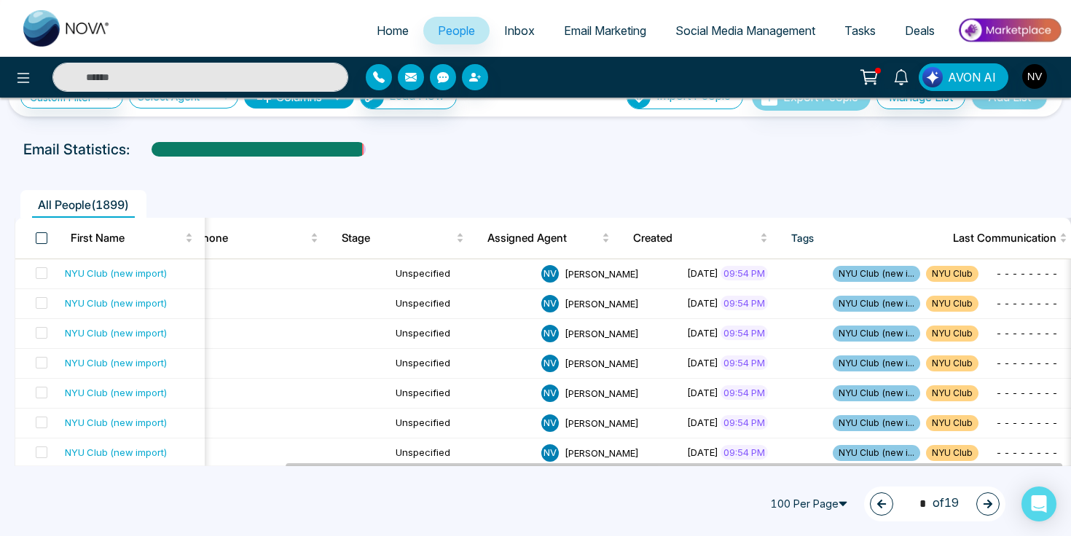
click at [39, 237] on span at bounding box center [42, 238] width 12 height 12
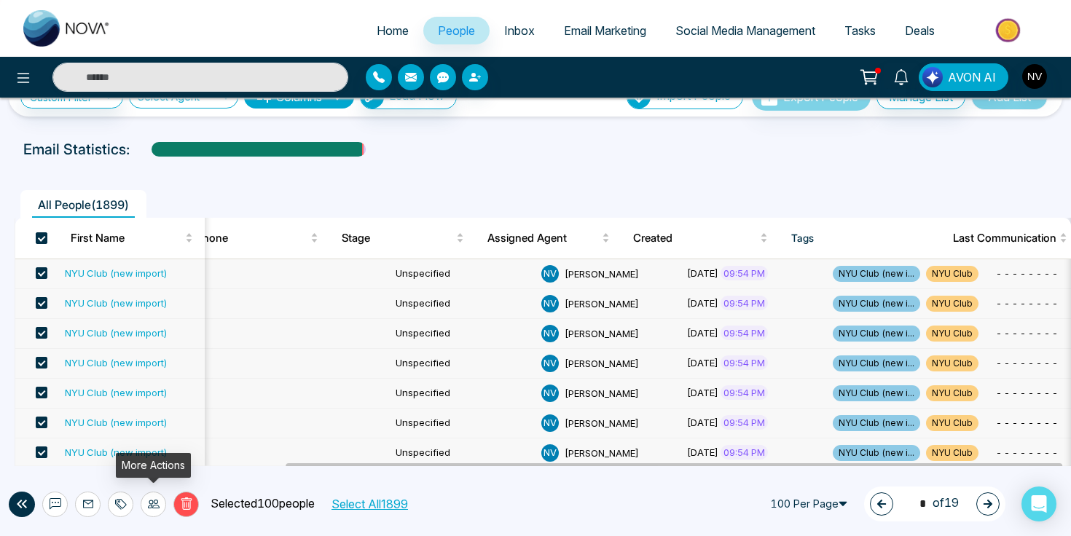
click at [125, 501] on icon at bounding box center [121, 504] width 12 height 12
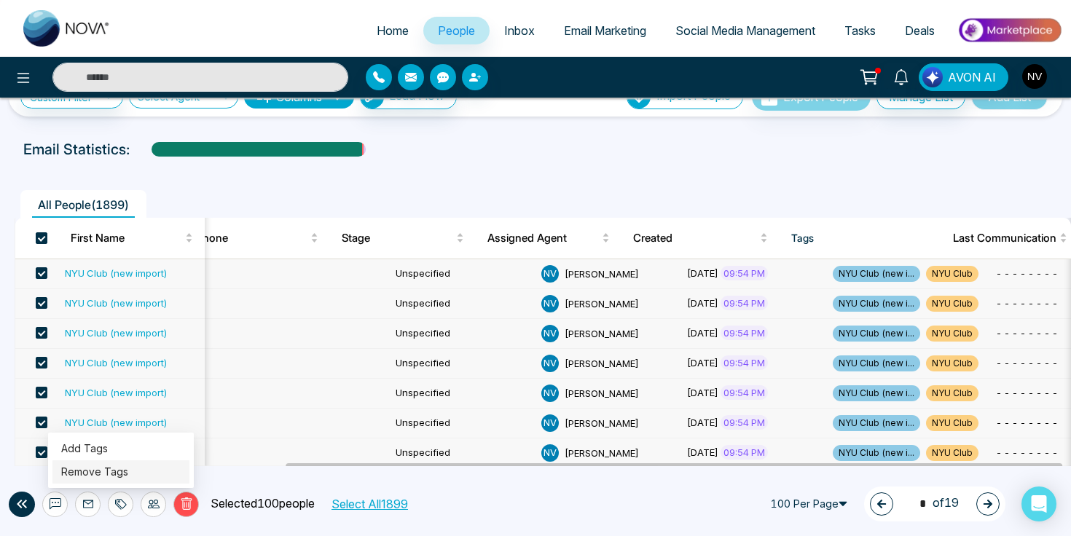
click at [128, 473] on link "Remove Tags" at bounding box center [94, 472] width 67 height 12
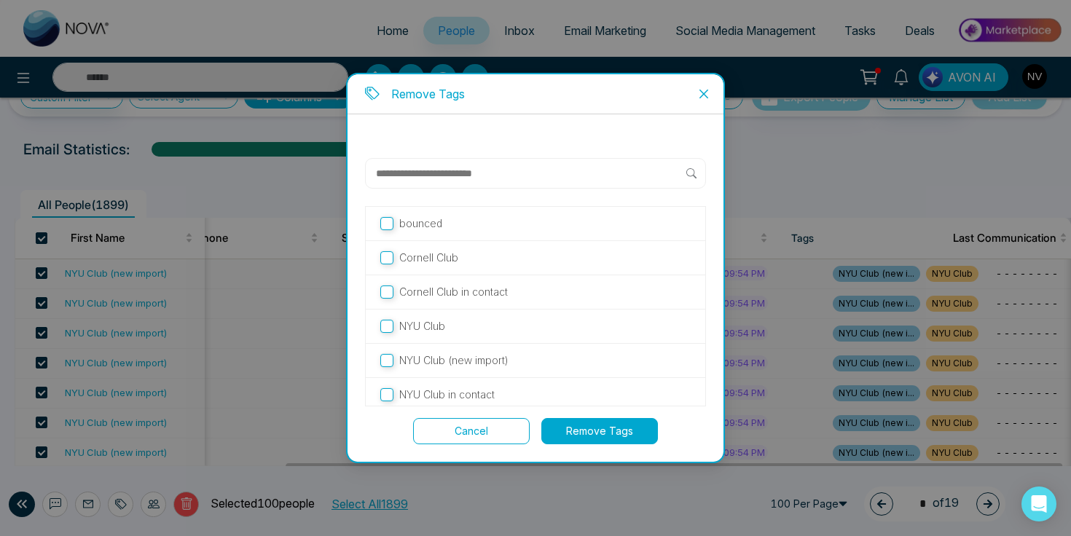
click at [482, 356] on p "NYU Club (new import)" at bounding box center [453, 361] width 109 height 16
click at [566, 430] on button "Remove Tags" at bounding box center [599, 431] width 117 height 26
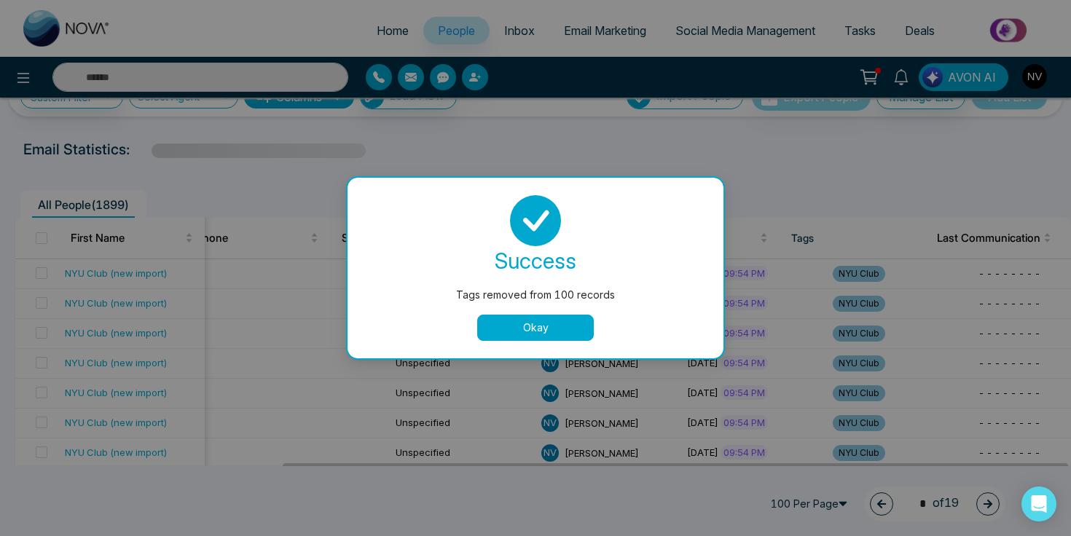
click at [542, 310] on div "success Tags removed from 100 records Okay" at bounding box center [535, 268] width 341 height 146
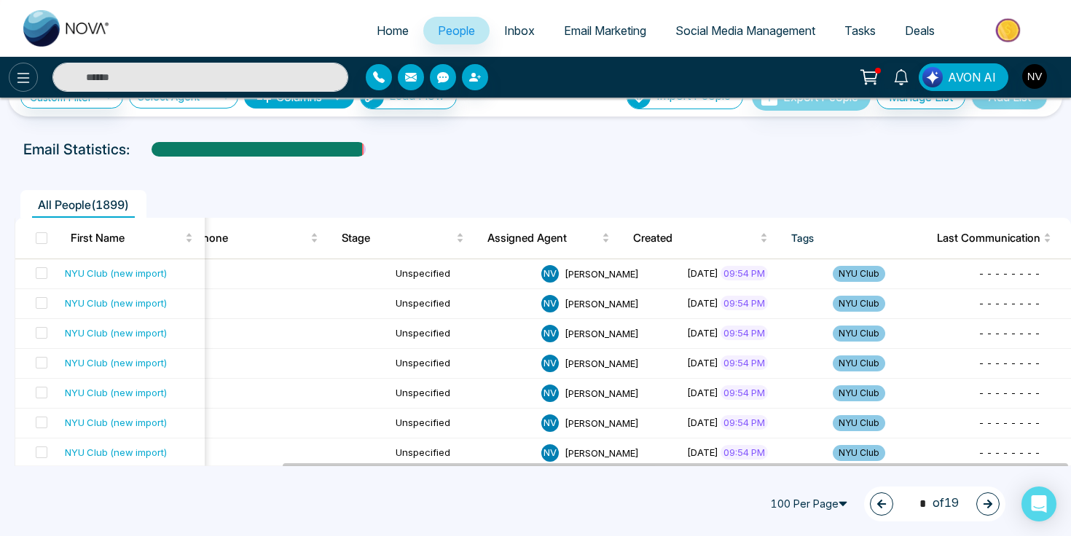
click at [19, 87] on button at bounding box center [23, 77] width 29 height 29
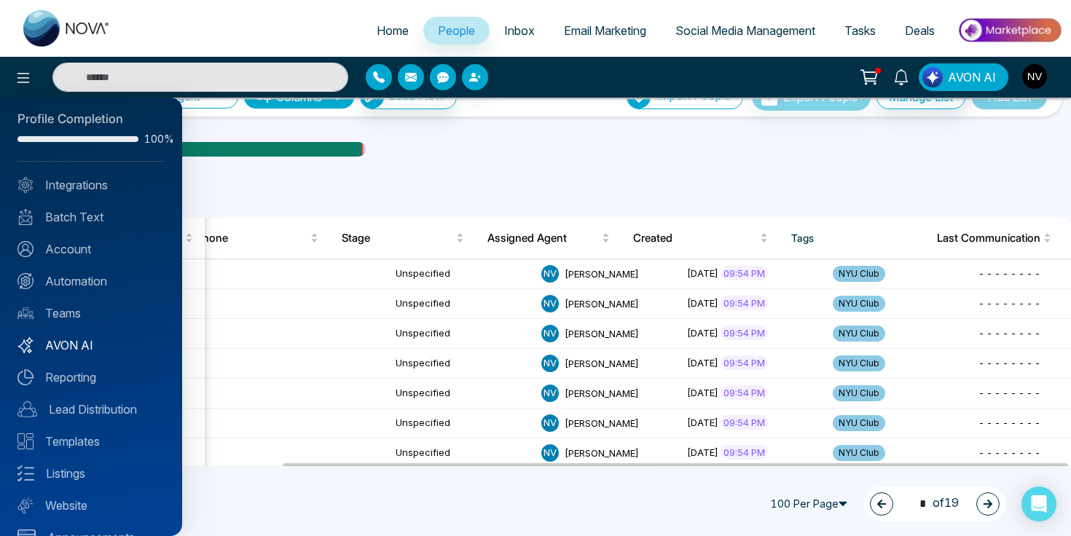
scroll to position [13, 0]
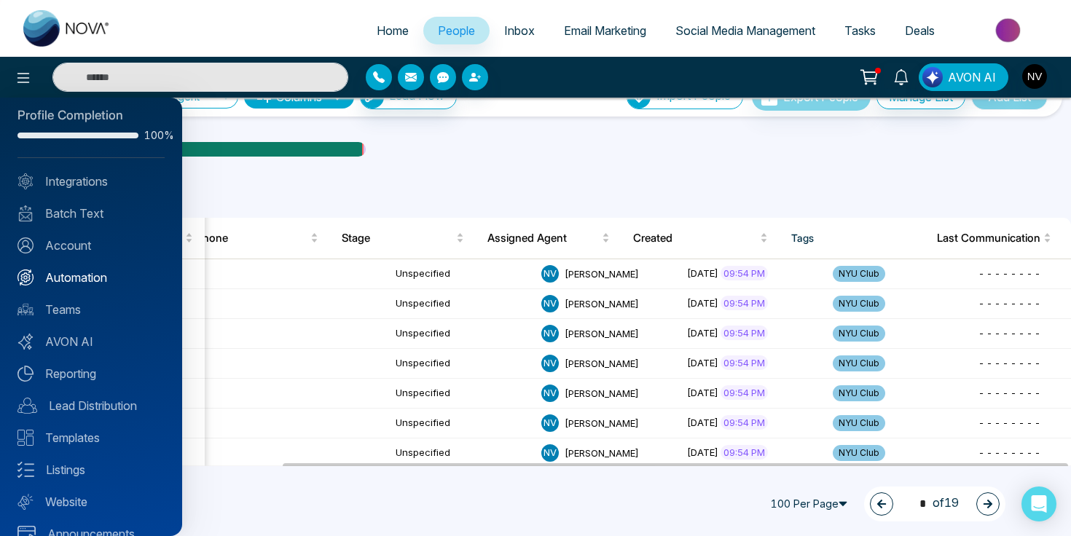
click at [79, 274] on link "Automation" at bounding box center [90, 277] width 147 height 17
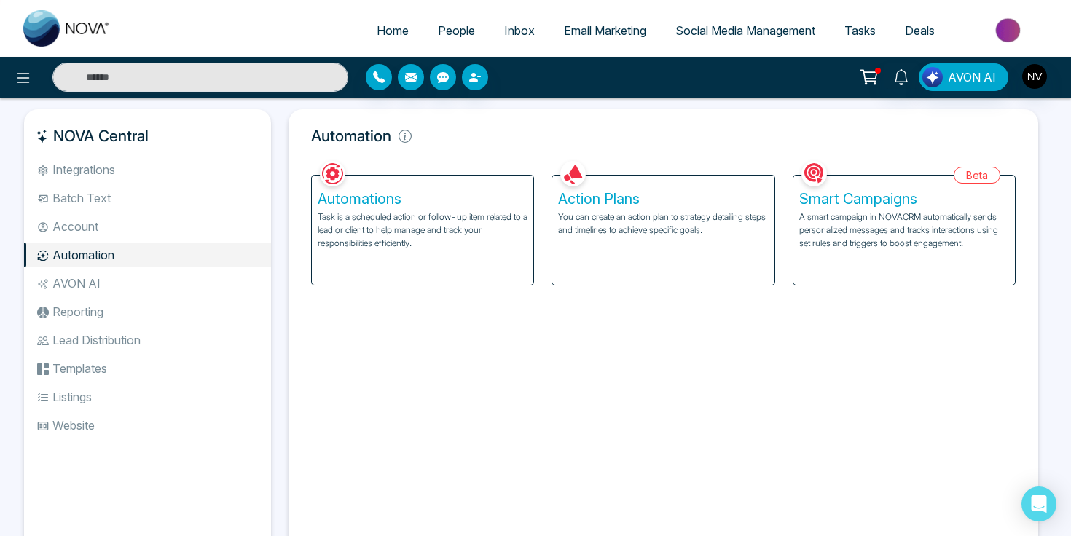
click at [78, 286] on li "AVON AI" at bounding box center [147, 283] width 247 height 25
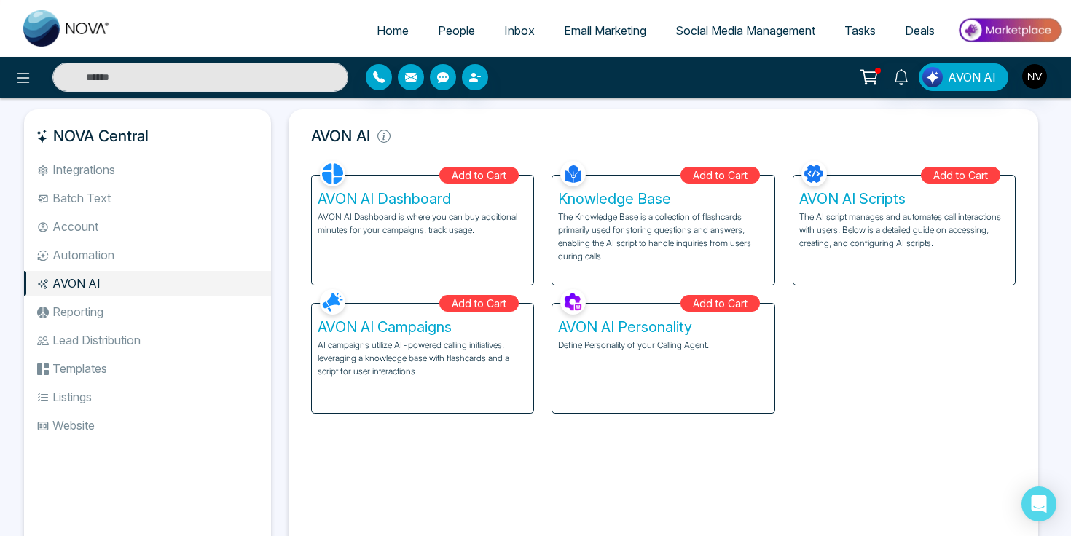
click at [78, 305] on li "Reporting" at bounding box center [147, 312] width 247 height 25
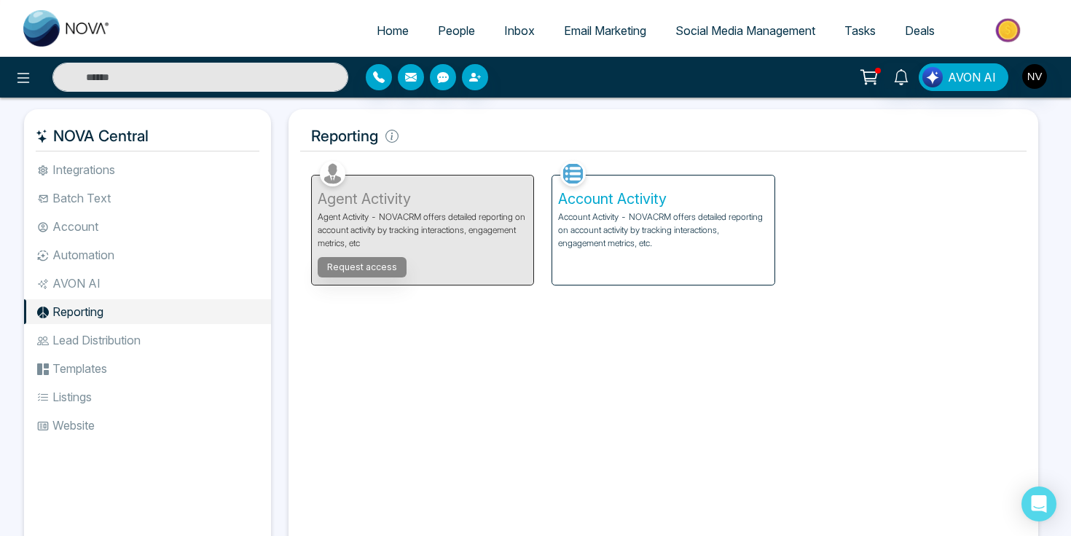
click at [77, 324] on li "Reporting" at bounding box center [147, 312] width 247 height 25
click at [77, 334] on li "Lead Distribution" at bounding box center [147, 340] width 247 height 25
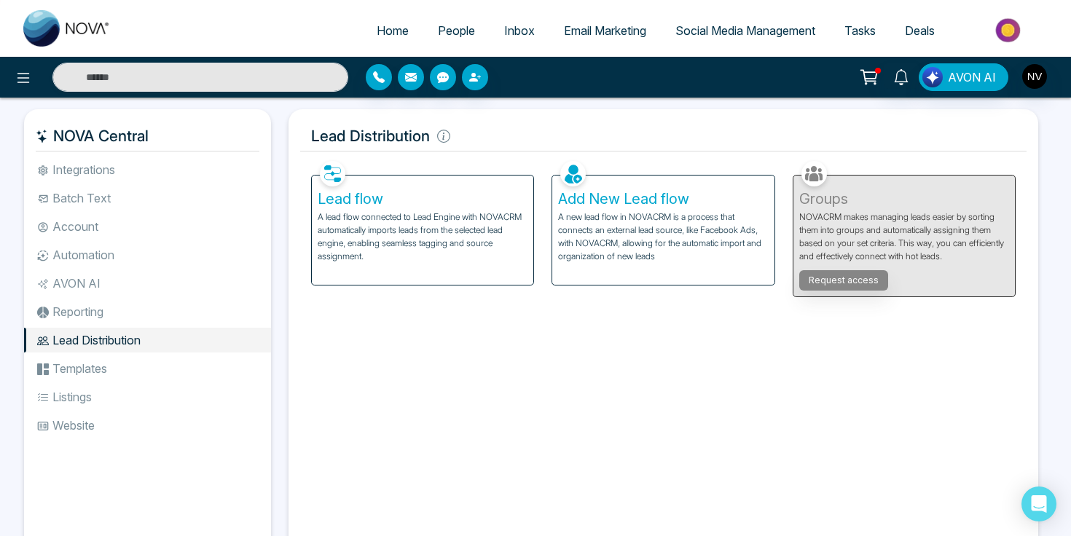
click at [82, 369] on li "Templates" at bounding box center [147, 368] width 247 height 25
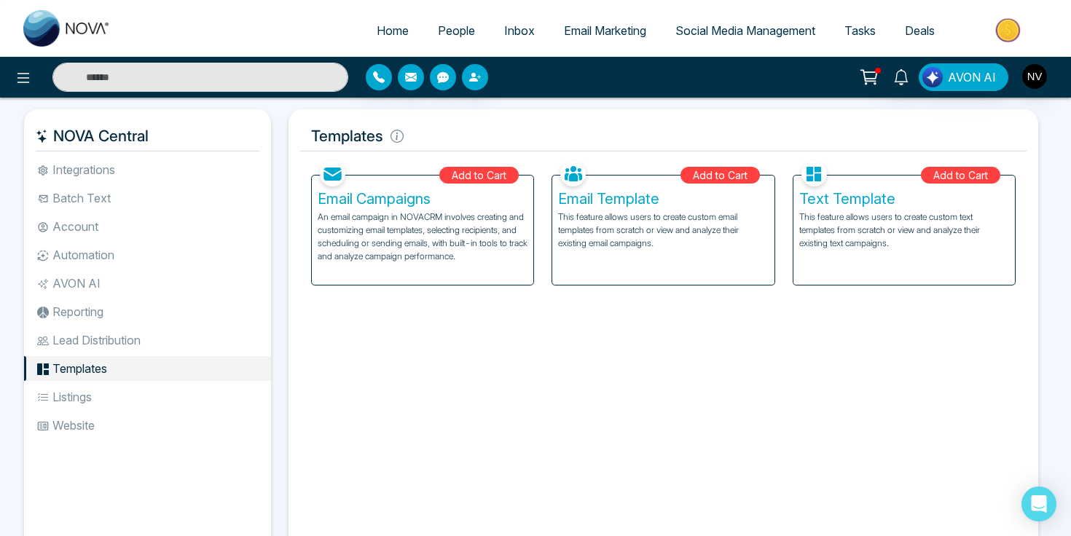
click at [85, 388] on li "Listings" at bounding box center [147, 397] width 247 height 25
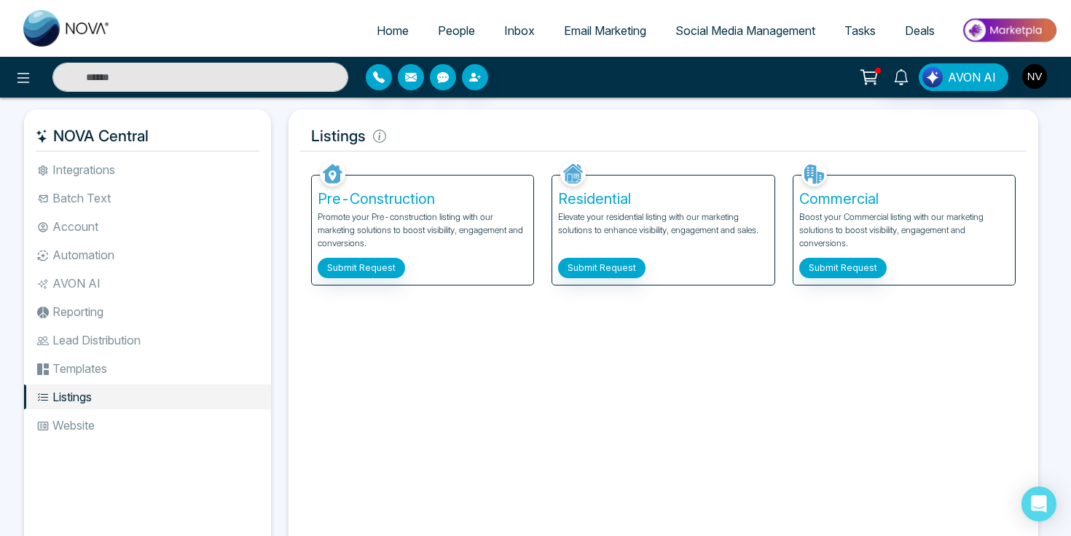
click at [81, 415] on li "Website" at bounding box center [147, 425] width 247 height 25
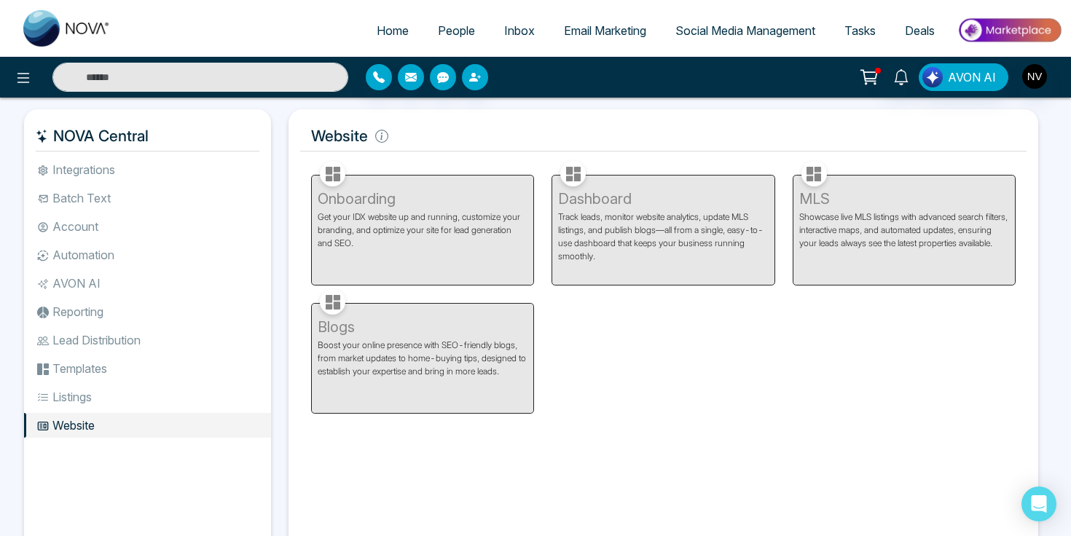
click at [112, 181] on li "Integrations" at bounding box center [147, 169] width 247 height 25
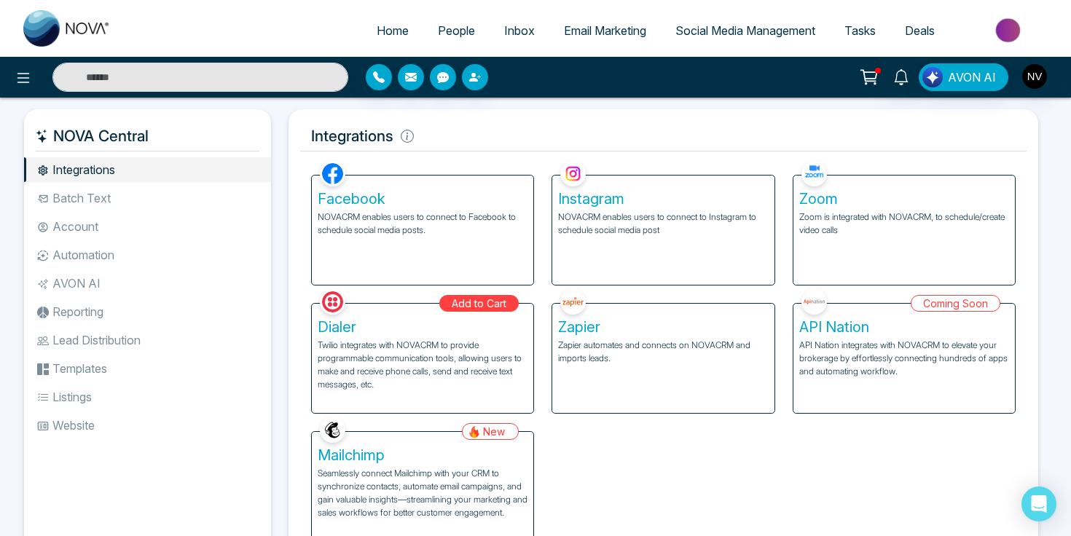
click at [110, 193] on li "Batch Text" at bounding box center [147, 198] width 247 height 25
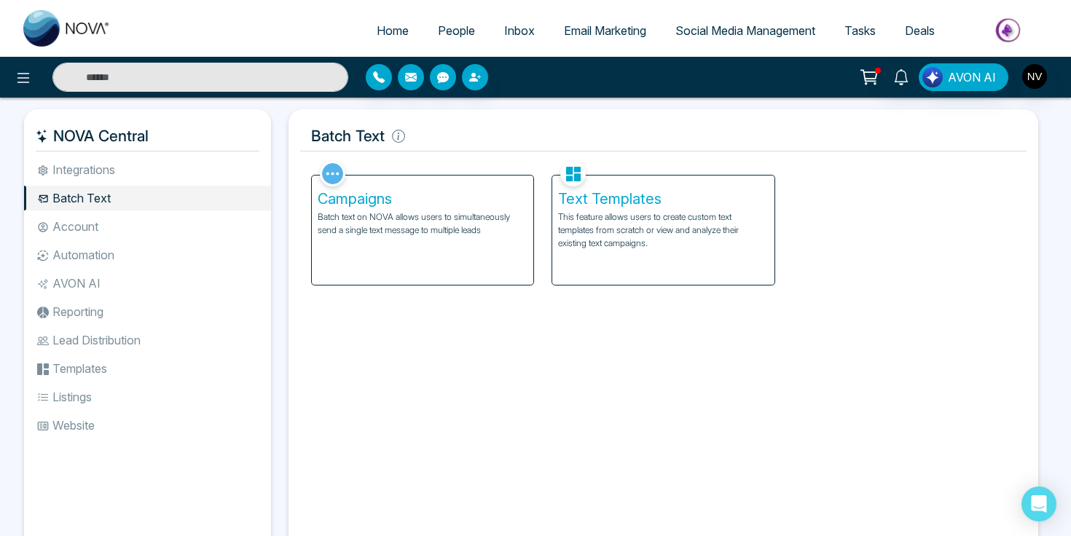
click at [107, 235] on li "Account" at bounding box center [147, 226] width 247 height 25
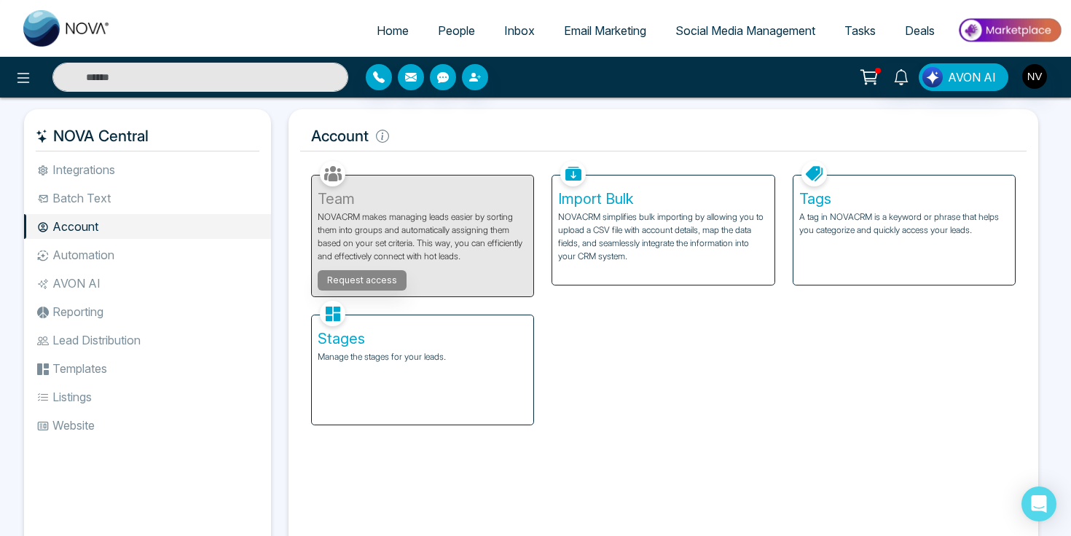
click at [814, 245] on div "Tags A tag in NOVACRM is a keyword or phrase that helps you categorize and quic…" at bounding box center [905, 230] width 222 height 109
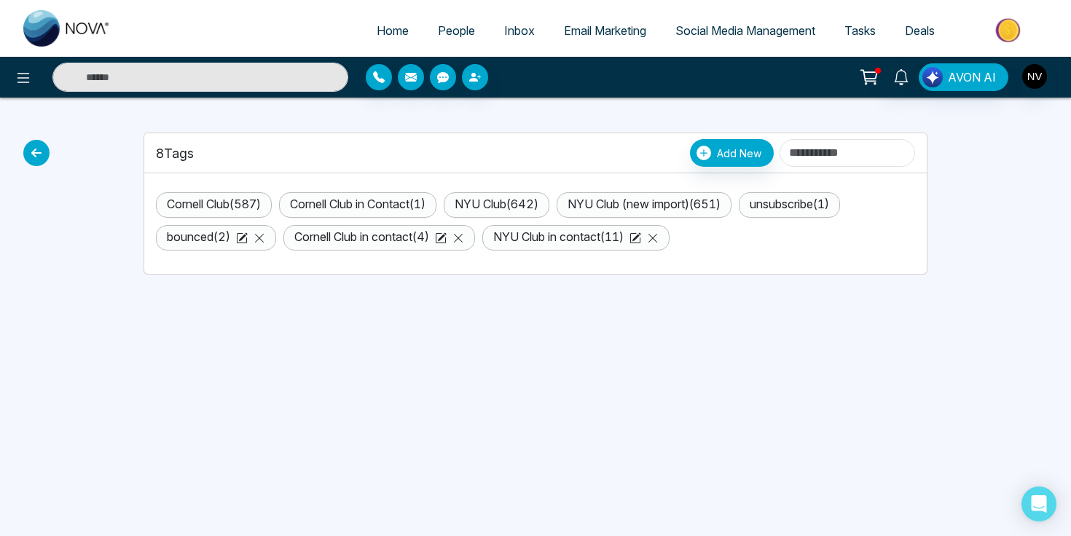
click at [721, 210] on link "NYU Club (new import) ( 651 )" at bounding box center [644, 204] width 153 height 15
click at [732, 204] on li "NYU Club (new import) ( 651 )" at bounding box center [644, 205] width 175 height 26
click at [716, 203] on link "NYU Club (new import) ( 651 )" at bounding box center [644, 204] width 153 height 15
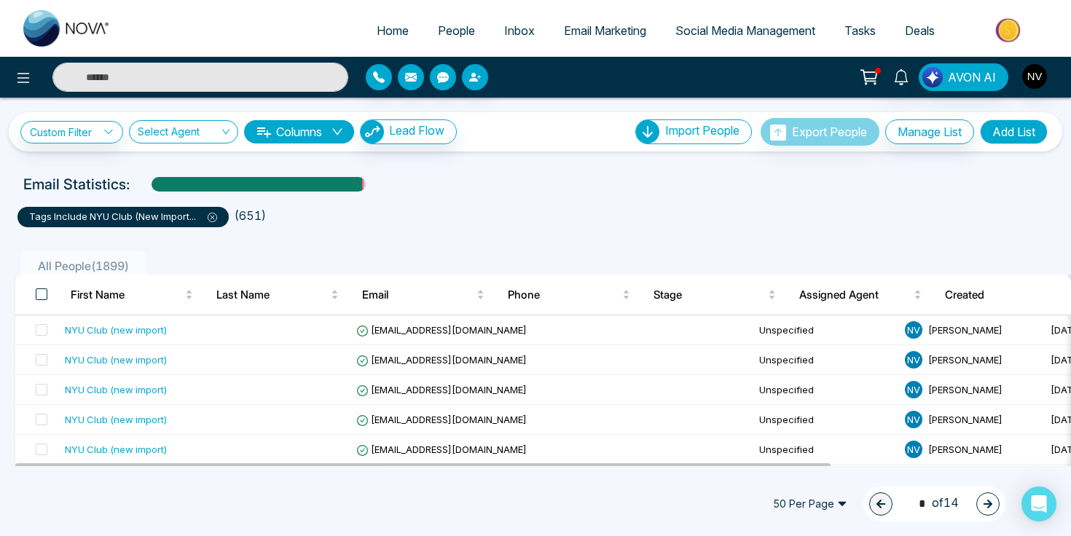
click at [44, 297] on span at bounding box center [42, 295] width 12 height 12
click at [829, 512] on span "50 Per Page" at bounding box center [810, 504] width 95 height 23
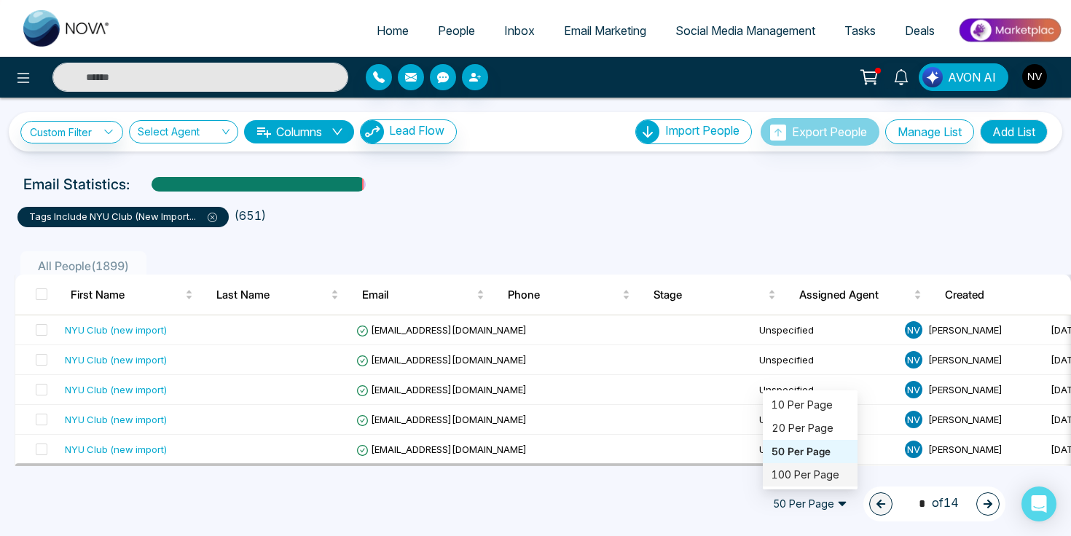
click at [828, 482] on div "100 Per Page" at bounding box center [810, 475] width 77 height 16
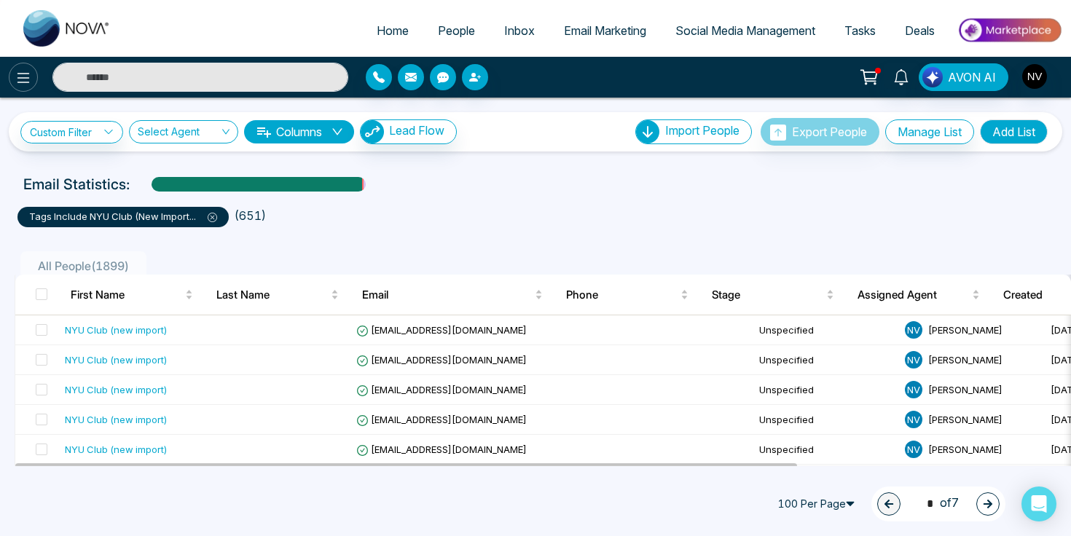
click at [28, 82] on icon at bounding box center [23, 78] width 12 height 10
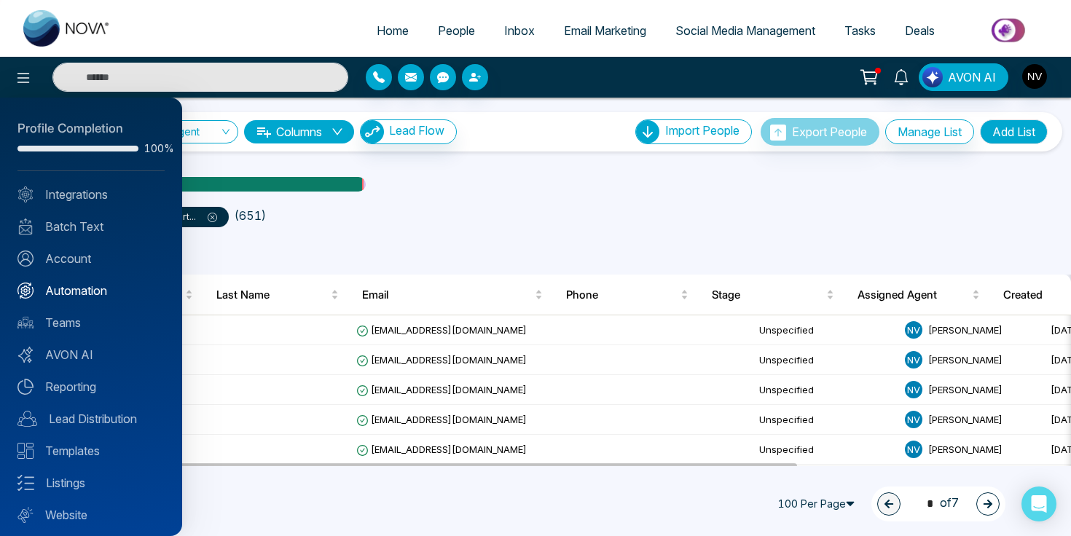
click at [87, 286] on link "Automation" at bounding box center [90, 290] width 147 height 17
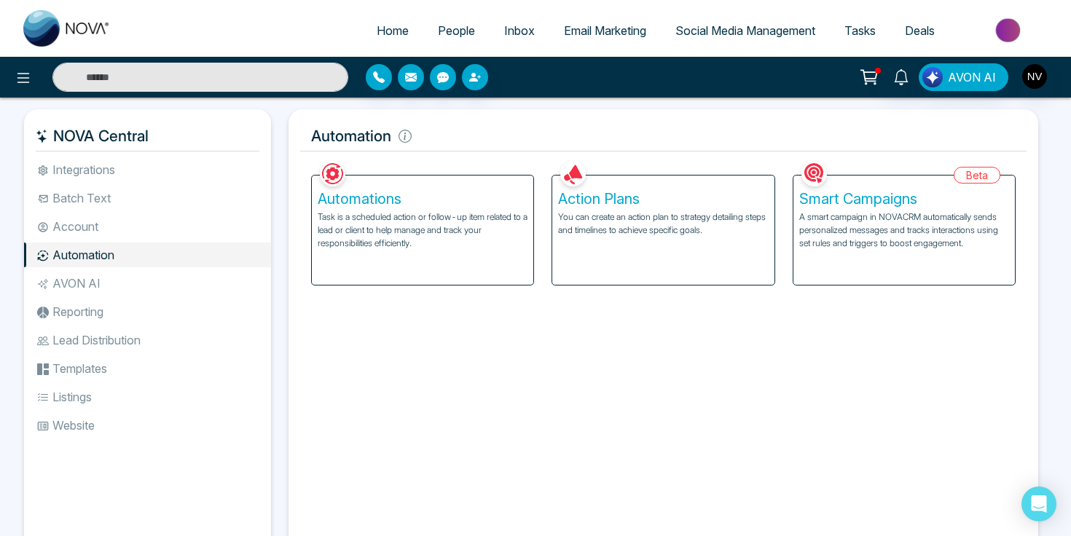
click at [110, 232] on li "Account" at bounding box center [147, 226] width 247 height 25
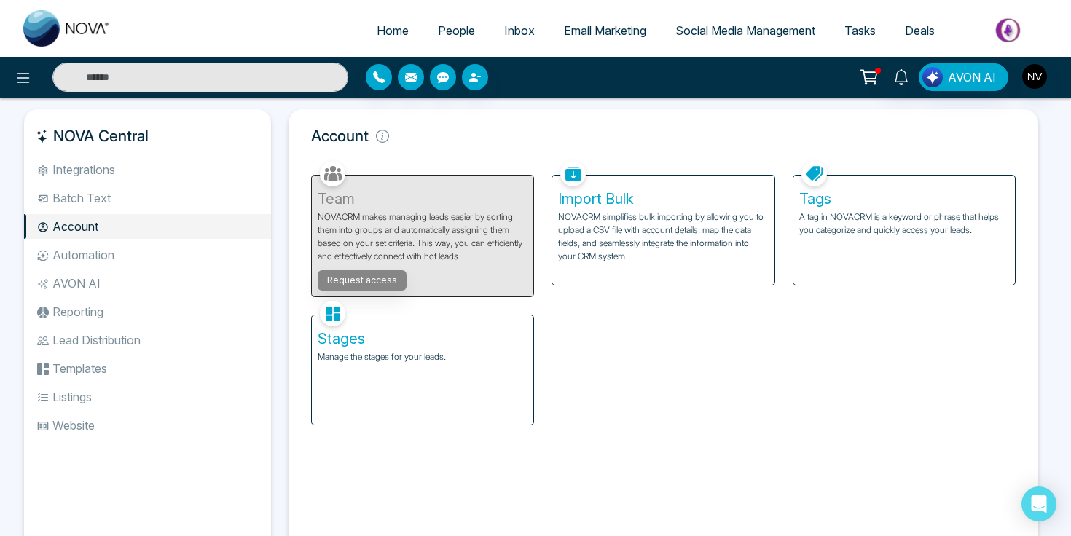
click at [871, 198] on h5 "Tags" at bounding box center [904, 198] width 210 height 17
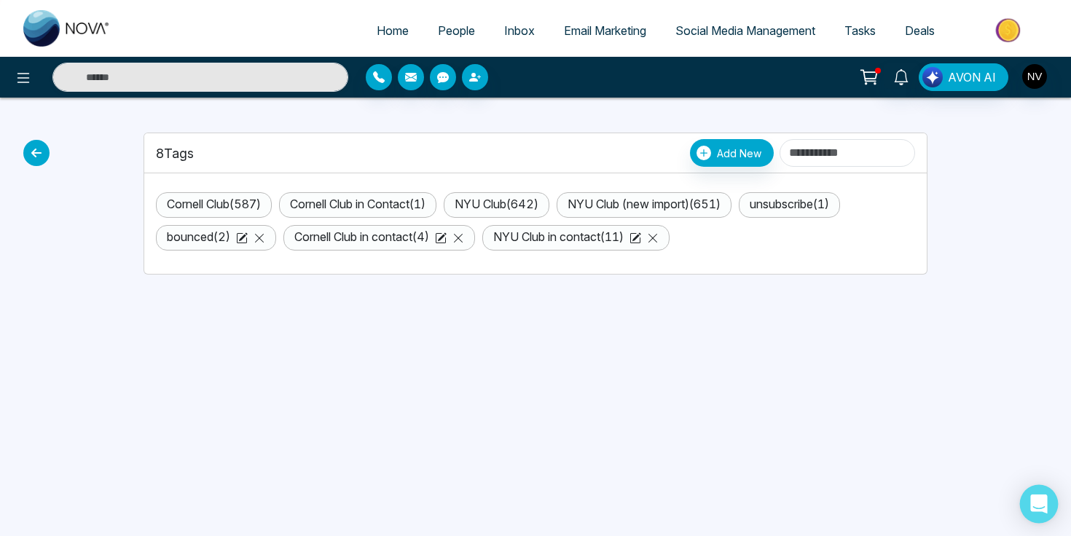
click at [1051, 510] on div "Open Intercom Messenger" at bounding box center [1039, 504] width 39 height 39
click at [1036, 79] on img "button" at bounding box center [1034, 76] width 25 height 25
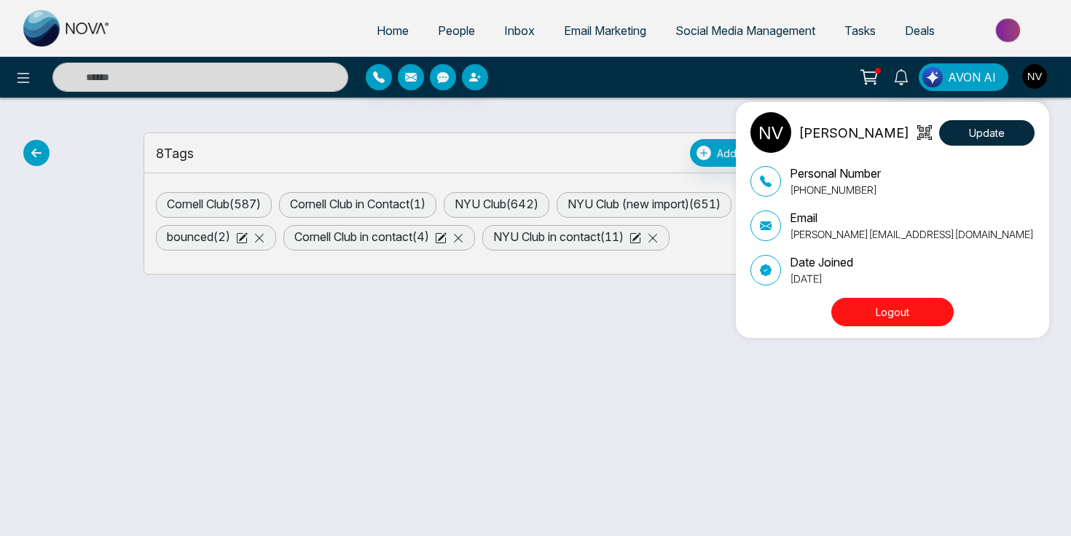
click at [888, 311] on button "Logout" at bounding box center [893, 312] width 122 height 28
